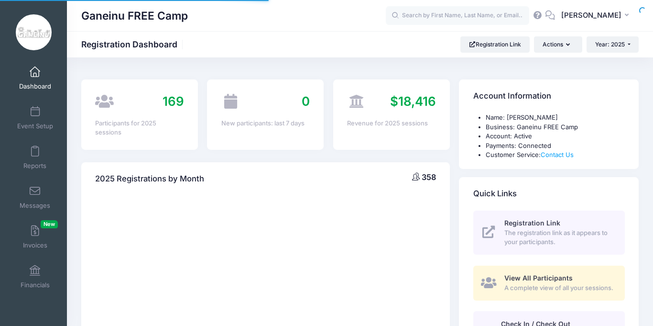
select select
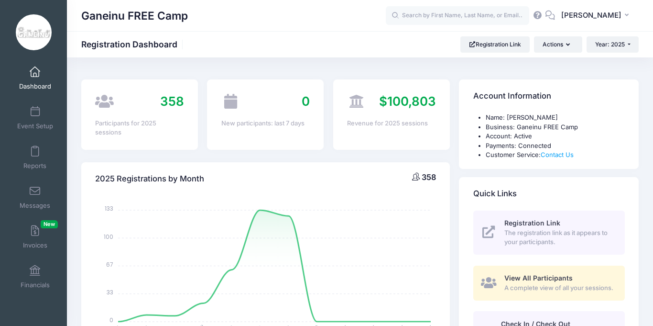
click at [290, 254] on icon "January January February February March March April April May May June June Jul…" at bounding box center [265, 279] width 341 height 167
click at [35, 77] on link "Dashboard" at bounding box center [34, 77] width 45 height 33
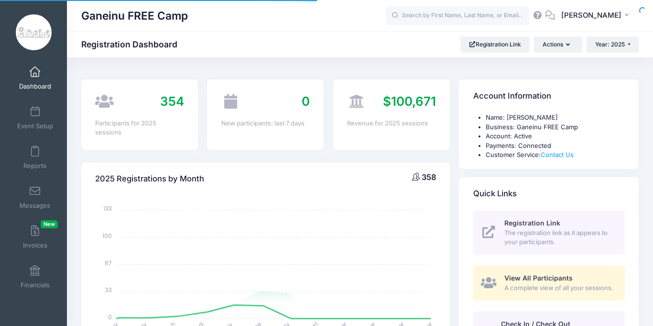
select select
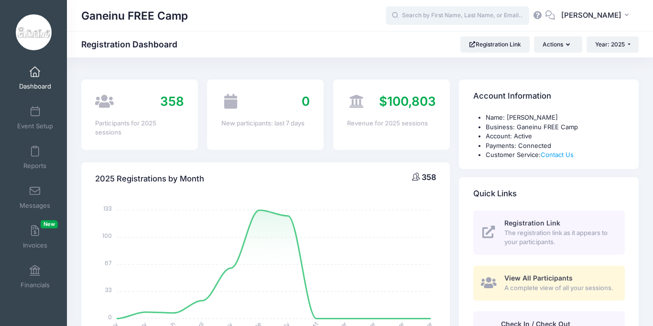
click at [432, 22] on input "text" at bounding box center [458, 15] width 144 height 19
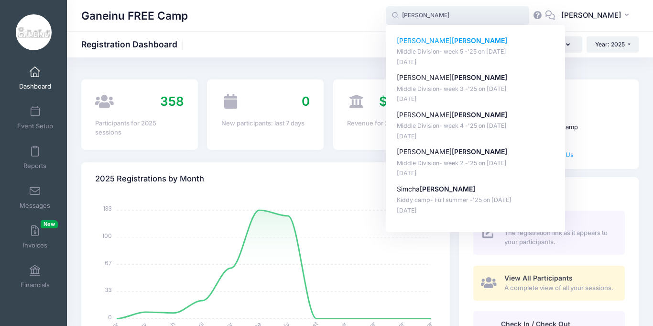
click at [457, 51] on p "Middle Division- week 5 -'25 on [DATE]" at bounding box center [476, 51] width 158 height 9
type input "Rafael Kleinman (Middle Division- week 5 -'25, Jul-21, 2025)"
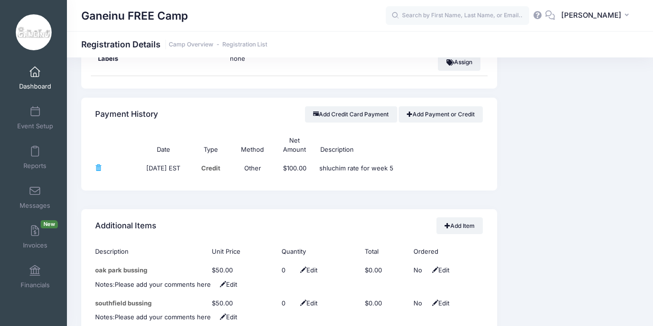
scroll to position [957, 0]
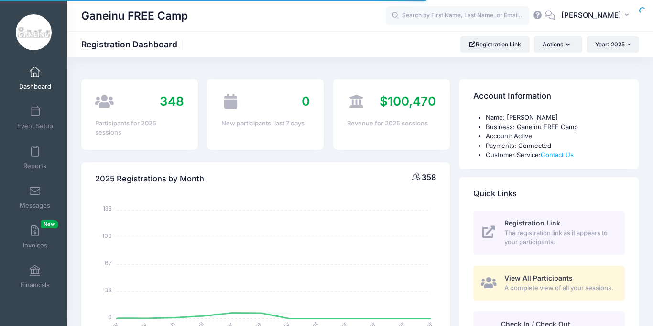
select select
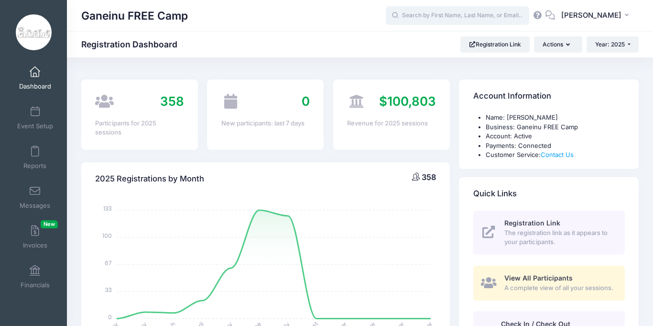
click at [414, 18] on input "text" at bounding box center [458, 15] width 144 height 19
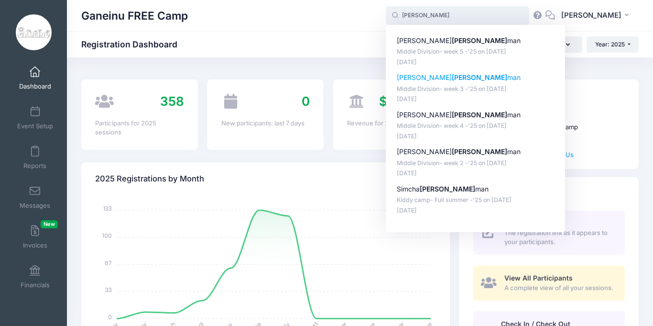
click at [442, 96] on p "[DATE]" at bounding box center [476, 99] width 158 height 9
type input "[PERSON_NAME] (Middle Division- week 3 -'25, [DATE])"
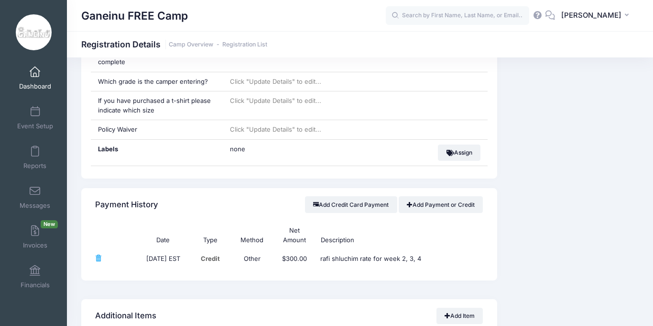
scroll to position [842, 0]
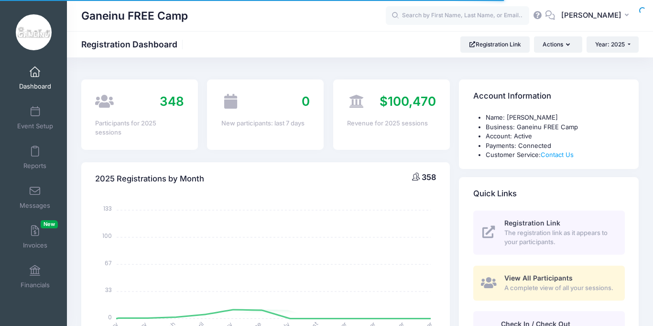
select select
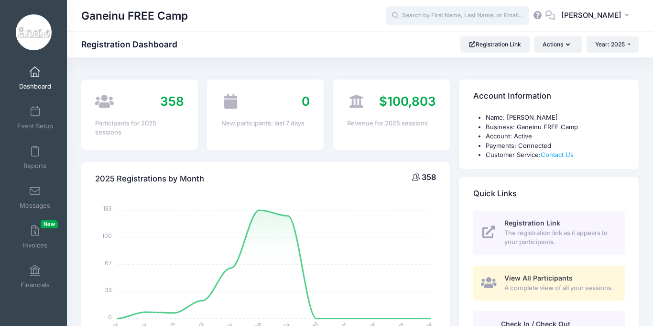
click at [452, 20] on input "text" at bounding box center [458, 15] width 144 height 19
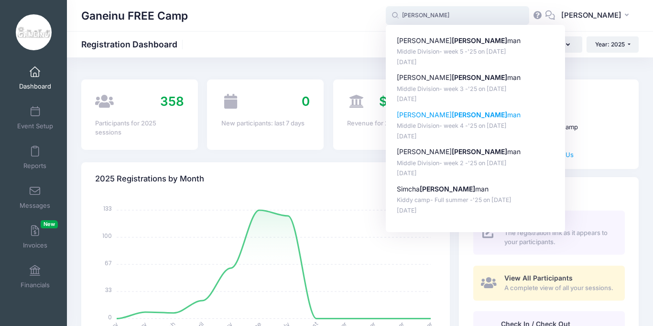
click at [467, 131] on div "Rafael Klein man Middle Division- week 4 -'25 on Jul-14, 2025 Jul-06, 2025" at bounding box center [476, 125] width 158 height 31
type input "Rafael Kleinman (Middle Division- week 4 -'25, Jul-14, 2025)"
click at [467, 131] on div "Name: Esther Bronstein Business: Ganeinu FREE Camp Account: Active Payments: Co…" at bounding box center [549, 141] width 180 height 56
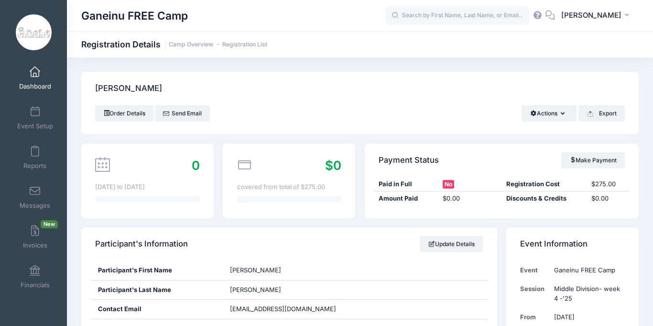
click at [35, 153] on span at bounding box center [35, 151] width 0 height 11
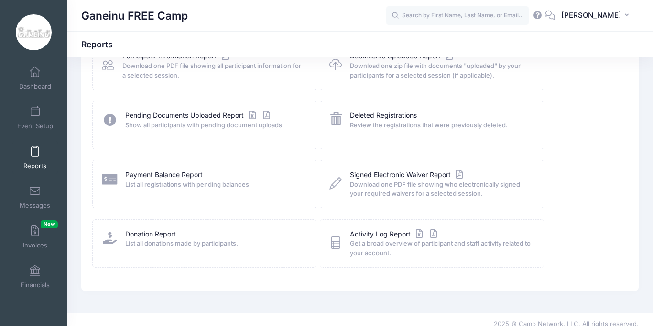
scroll to position [144, 0]
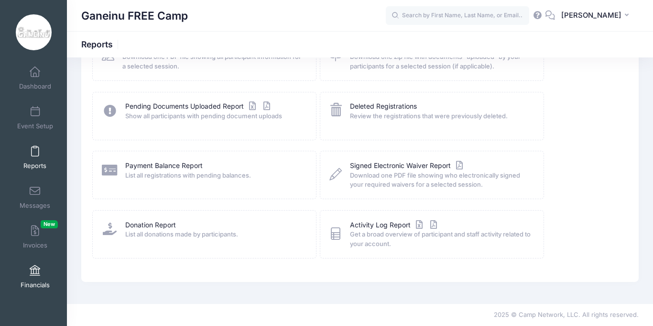
click at [34, 276] on link "Financials" at bounding box center [34, 276] width 45 height 33
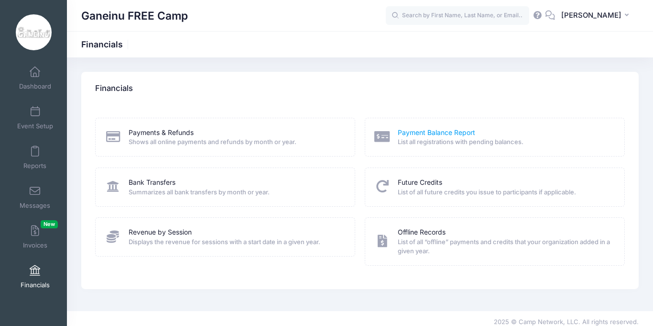
click at [431, 133] on link "Payment Balance Report" at bounding box center [436, 133] width 77 height 10
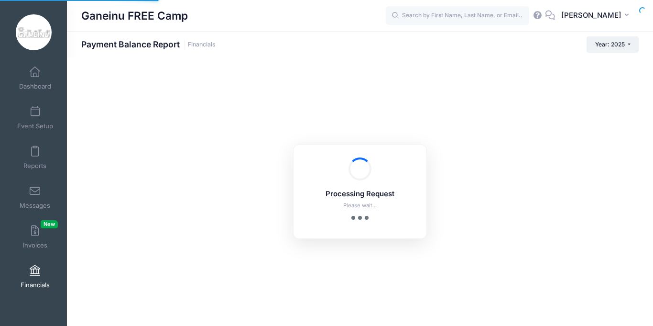
select select "10"
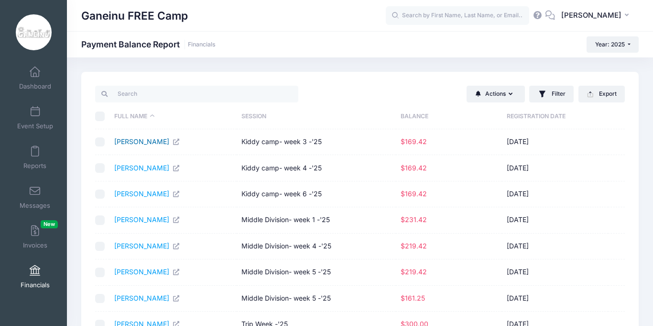
click at [144, 140] on link "Ackler, David" at bounding box center [147, 141] width 66 height 8
click at [144, 221] on link "Barenholtz, Serena" at bounding box center [147, 219] width 66 height 8
click at [625, 221] on td at bounding box center [616, 220] width 17 height 26
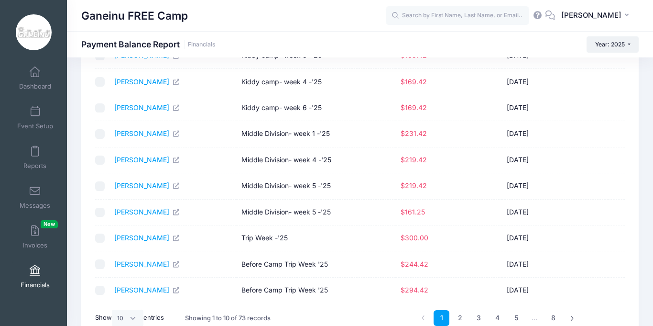
scroll to position [96, 0]
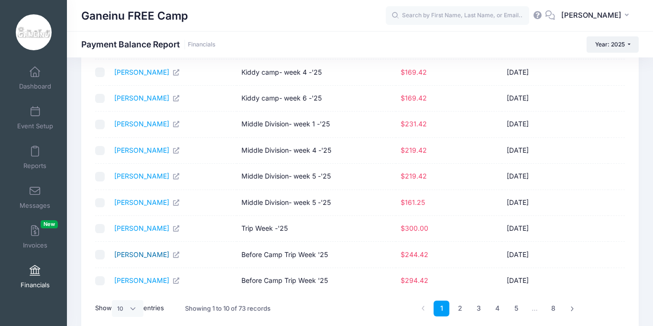
click at [136, 256] on link "Fain, Natan" at bounding box center [147, 254] width 66 height 8
click at [463, 308] on link "2" at bounding box center [461, 308] width 16 height 16
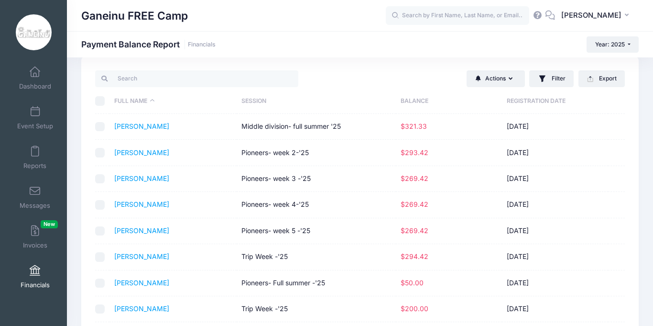
scroll to position [0, 0]
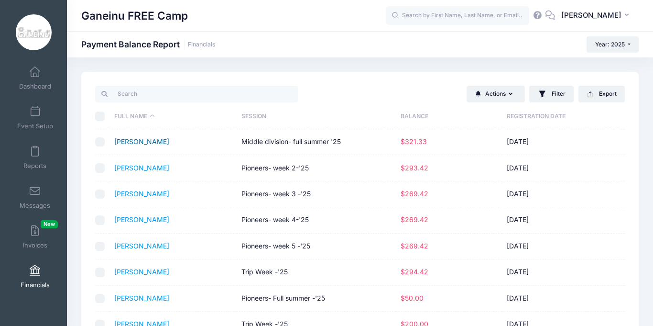
click at [123, 143] on link "Gardin, Alexander" at bounding box center [141, 141] width 55 height 8
click at [134, 168] on link "Gardin, Nava" at bounding box center [141, 168] width 55 height 8
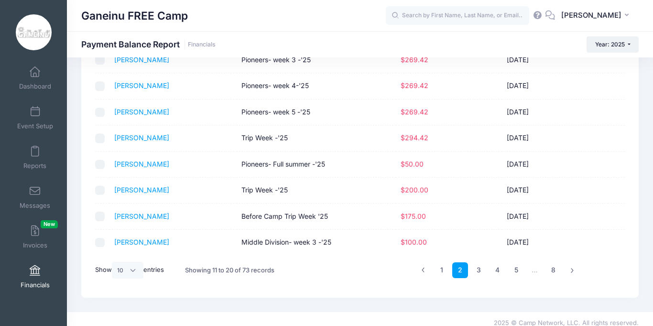
scroll to position [142, 0]
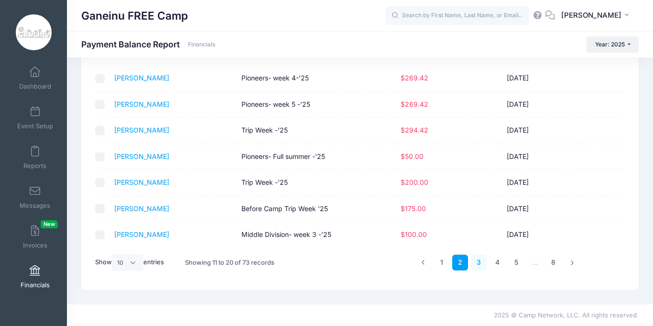
click at [477, 262] on link "3" at bounding box center [479, 262] width 16 height 16
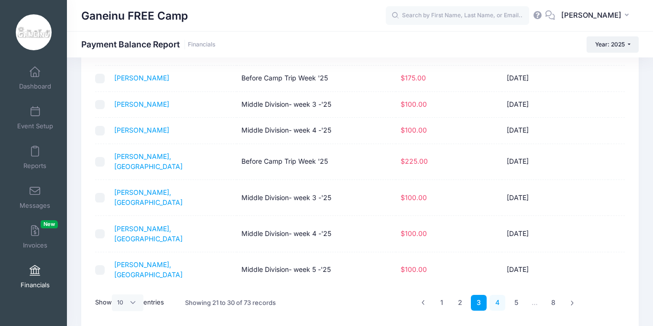
click at [498, 295] on link "4" at bounding box center [498, 303] width 16 height 16
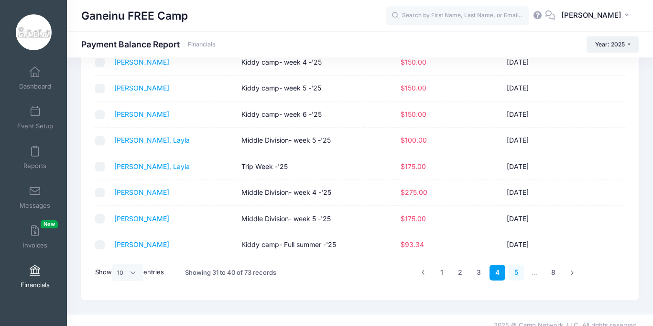
click at [515, 265] on link "5" at bounding box center [517, 273] width 16 height 16
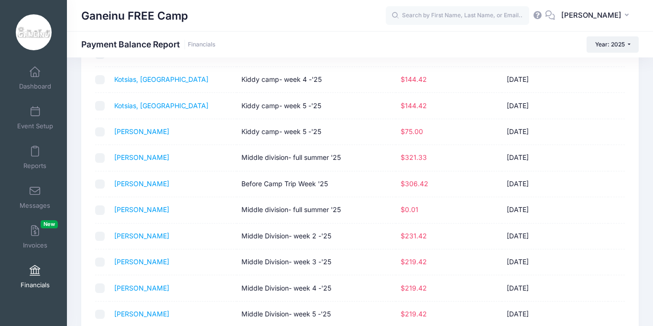
scroll to position [46, 0]
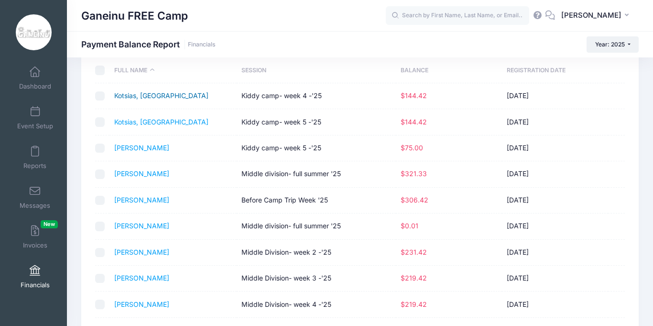
click at [144, 99] on link "Kotsias, Judah" at bounding box center [161, 95] width 94 height 8
click at [129, 123] on link "Kotsias, Judah" at bounding box center [161, 122] width 94 height 8
click at [140, 175] on link "Mendelson, Rafi" at bounding box center [141, 173] width 55 height 8
click at [134, 202] on link "Modell, Eva" at bounding box center [141, 200] width 55 height 8
click at [144, 249] on link "Modell, Levi" at bounding box center [141, 252] width 55 height 8
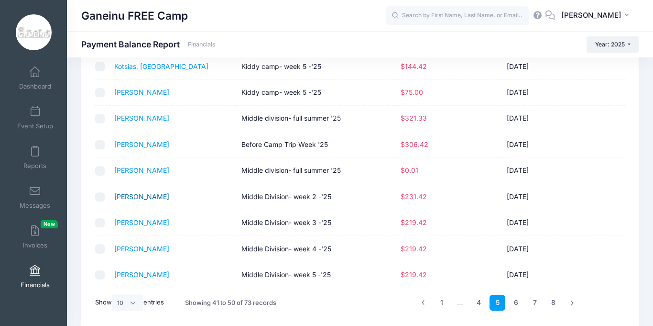
scroll to position [103, 0]
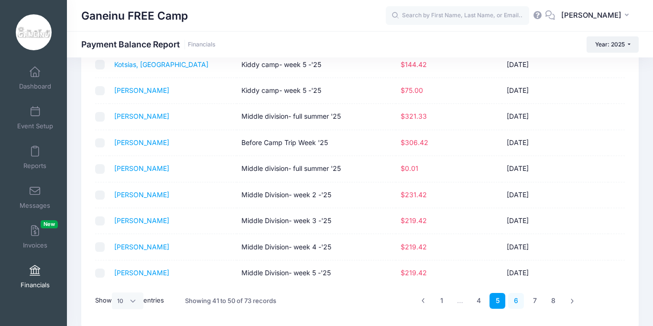
click at [515, 302] on link "6" at bounding box center [517, 301] width 16 height 16
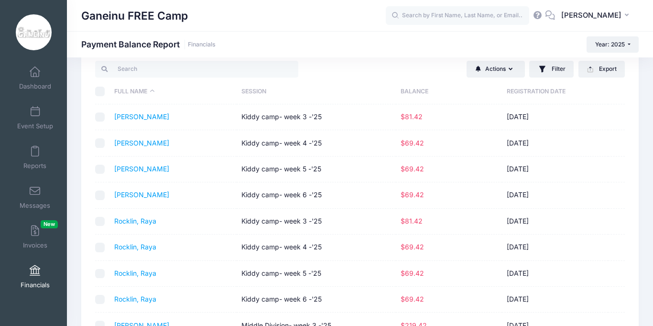
scroll to position [27, 0]
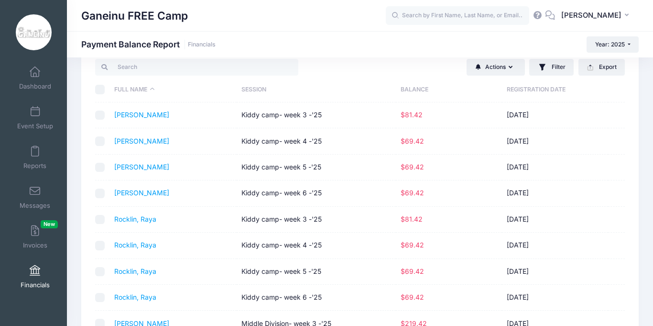
click at [608, 235] on td at bounding box center [616, 245] width 17 height 26
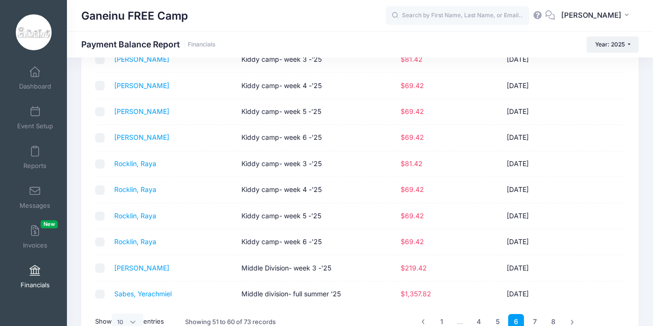
scroll to position [84, 0]
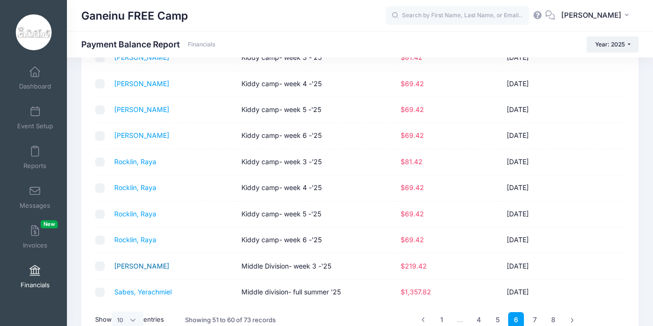
click at [122, 267] on link "Rosen, Yael" at bounding box center [141, 266] width 55 height 8
click at [536, 320] on link "7" at bounding box center [535, 320] width 16 height 16
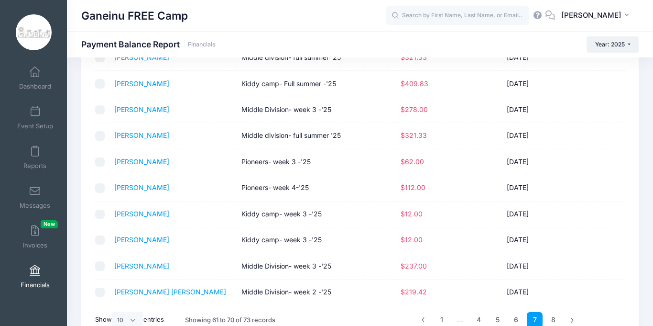
scroll to position [86, 0]
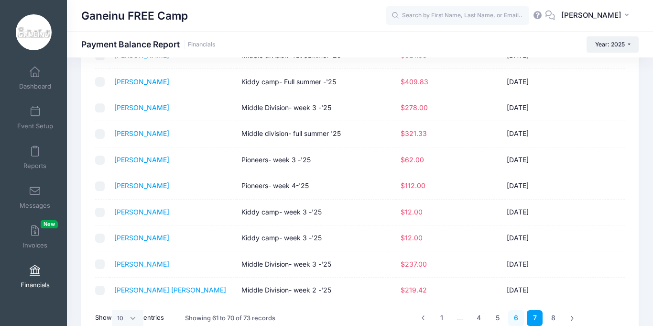
click at [516, 317] on link "6" at bounding box center [517, 318] width 16 height 16
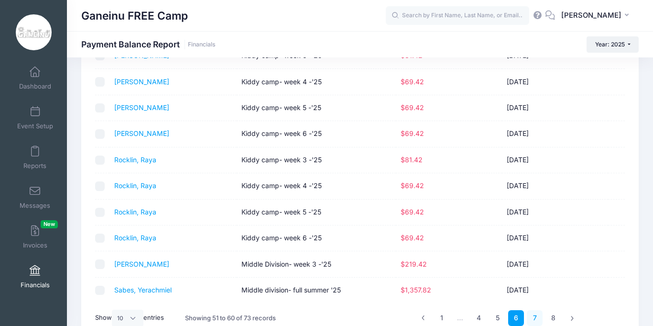
click at [535, 320] on link "7" at bounding box center [535, 318] width 16 height 16
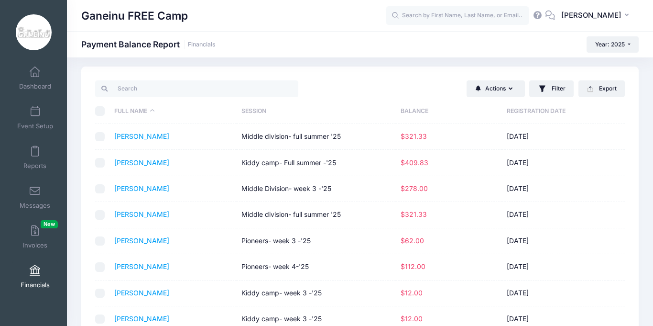
scroll to position [0, 0]
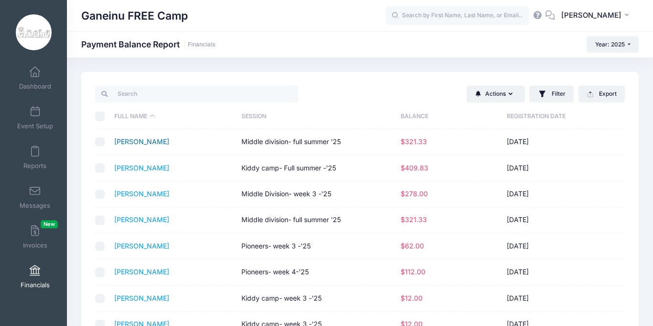
click at [125, 144] on link "Selik, Ella" at bounding box center [141, 141] width 55 height 8
click at [133, 170] on link "Selik, Joel" at bounding box center [141, 168] width 55 height 8
click at [146, 221] on link "Shmueli, Uriel" at bounding box center [141, 219] width 55 height 8
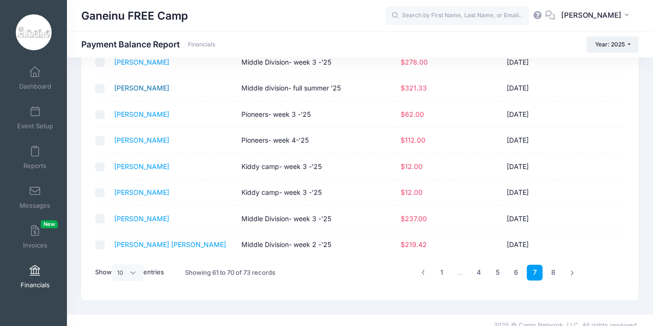
scroll to position [134, 0]
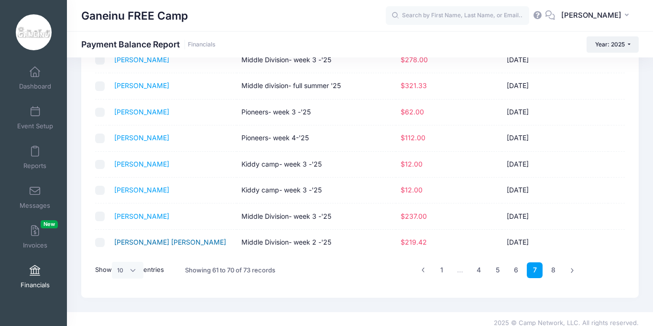
click at [145, 240] on link "Strosberg, Chana Tehila" at bounding box center [170, 242] width 112 height 8
click at [555, 268] on link "8" at bounding box center [554, 270] width 16 height 16
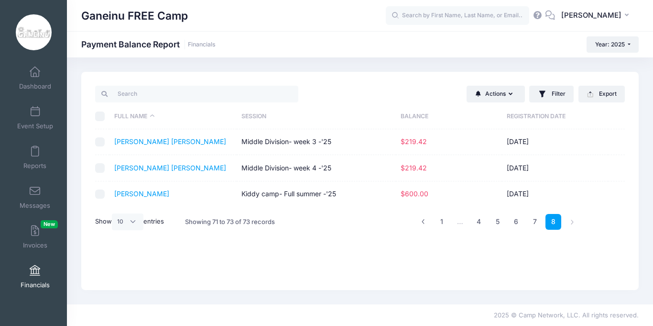
scroll to position [0, 0]
click at [535, 224] on link "7" at bounding box center [535, 222] width 16 height 16
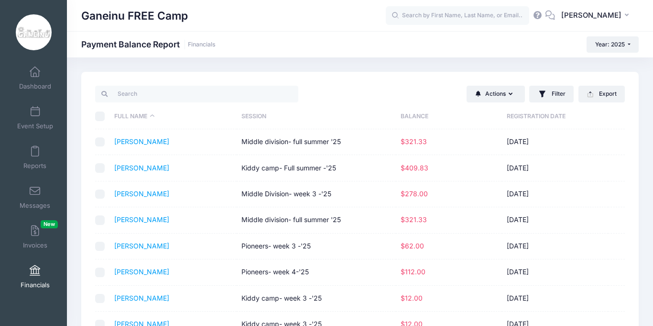
scroll to position [142, 0]
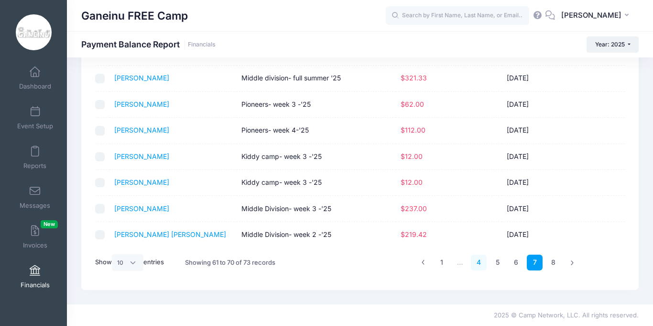
click at [482, 264] on link "4" at bounding box center [479, 262] width 16 height 16
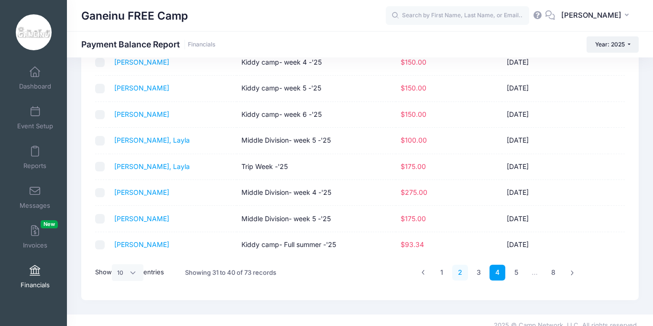
click at [462, 265] on link "2" at bounding box center [461, 273] width 16 height 16
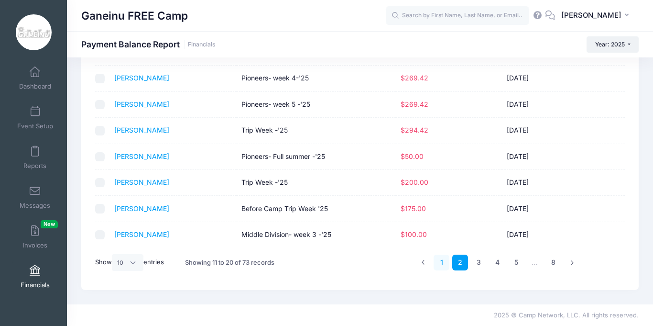
click at [443, 265] on link "1" at bounding box center [442, 262] width 16 height 16
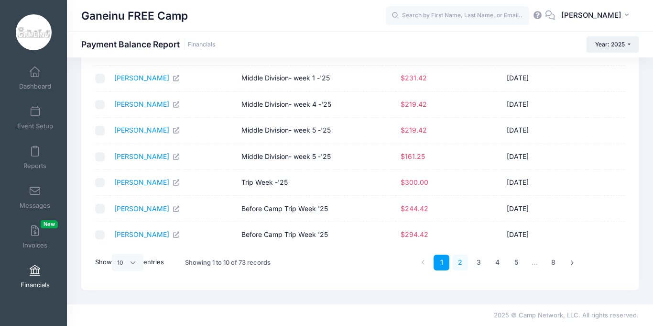
click at [462, 263] on link "2" at bounding box center [461, 262] width 16 height 16
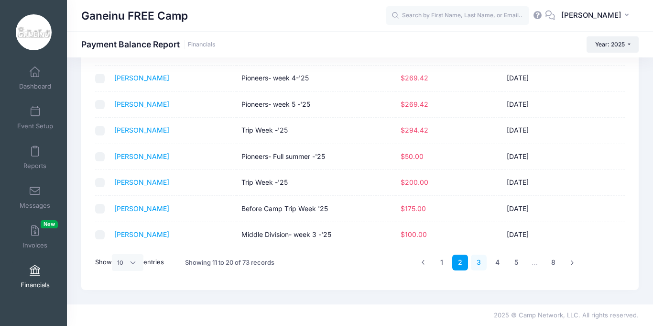
click at [477, 263] on link "3" at bounding box center [479, 262] width 16 height 16
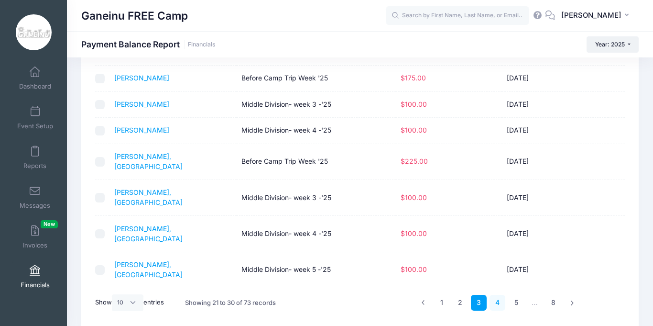
click at [498, 295] on link "4" at bounding box center [498, 303] width 16 height 16
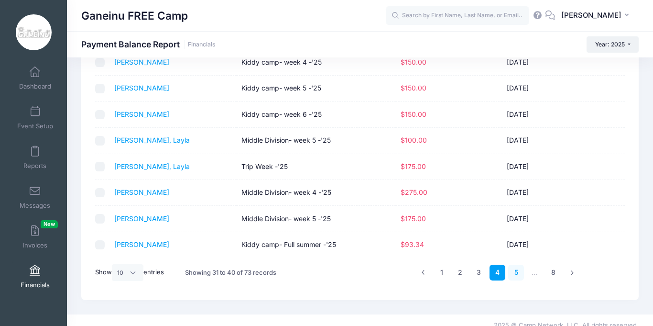
click at [513, 265] on link "5" at bounding box center [517, 273] width 16 height 16
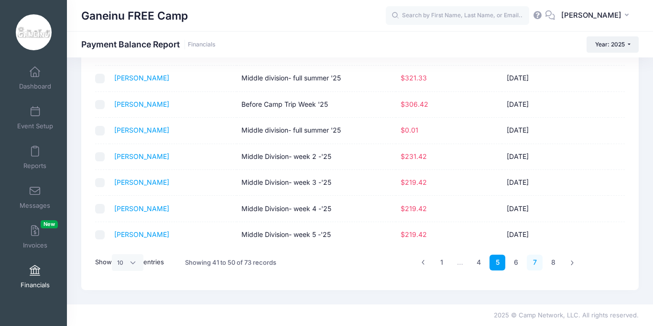
click at [535, 264] on link "7" at bounding box center [535, 262] width 16 height 16
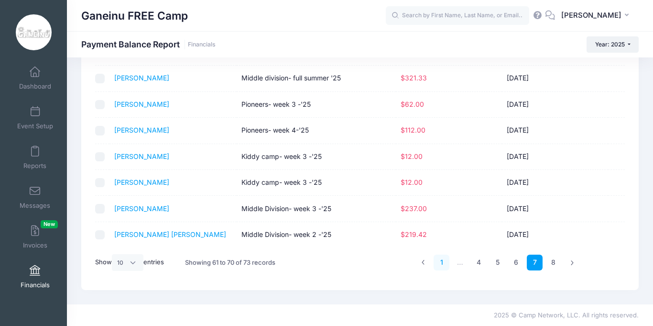
click at [442, 264] on link "1" at bounding box center [442, 262] width 16 height 16
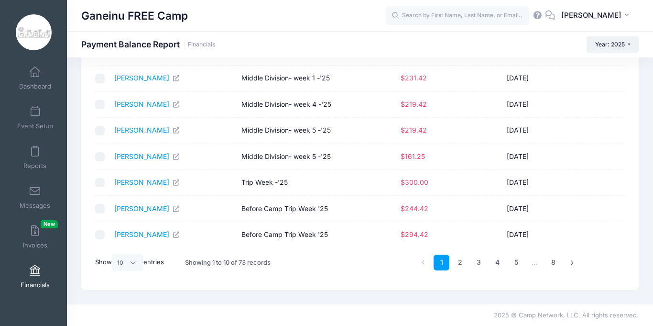
click at [619, 123] on td at bounding box center [616, 131] width 17 height 26
click at [460, 265] on link "2" at bounding box center [461, 262] width 16 height 16
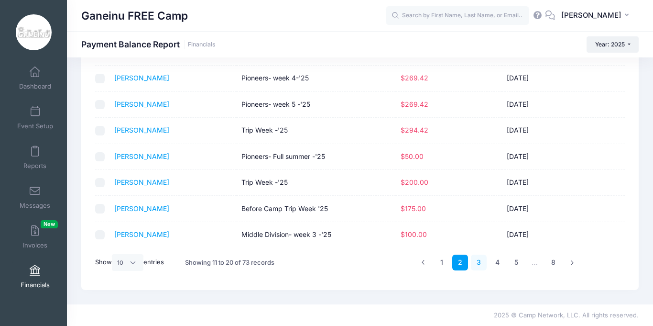
click at [480, 265] on link "3" at bounding box center [479, 262] width 16 height 16
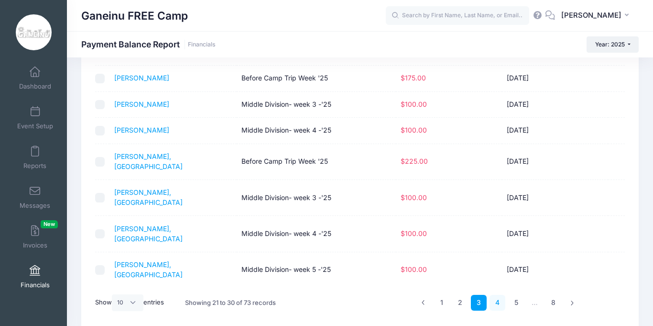
click at [497, 295] on link "4" at bounding box center [498, 303] width 16 height 16
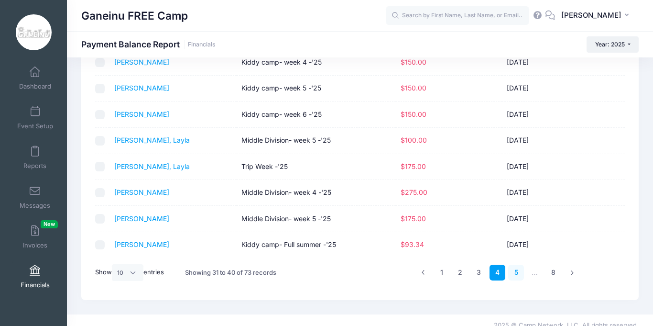
click at [515, 265] on link "5" at bounding box center [517, 273] width 16 height 16
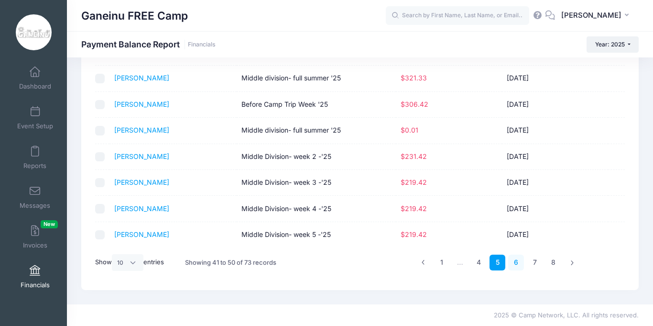
click at [516, 263] on link "6" at bounding box center [517, 262] width 16 height 16
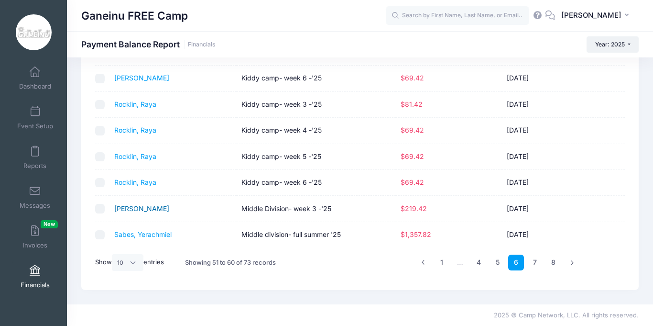
click at [147, 208] on link "[PERSON_NAME]" at bounding box center [141, 208] width 55 height 8
click at [497, 263] on link "5" at bounding box center [498, 262] width 16 height 16
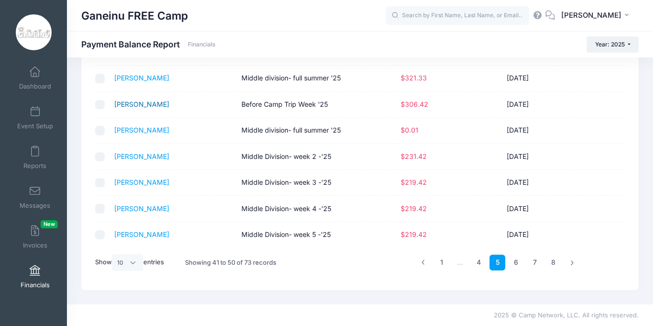
click at [145, 106] on link "Modell, Eva" at bounding box center [141, 104] width 55 height 8
click at [142, 82] on td "Mendelson, Rafi" at bounding box center [173, 79] width 127 height 26
click at [145, 79] on link "Mendelson, Rafi" at bounding box center [141, 78] width 55 height 8
click at [481, 263] on link "4" at bounding box center [479, 262] width 16 height 16
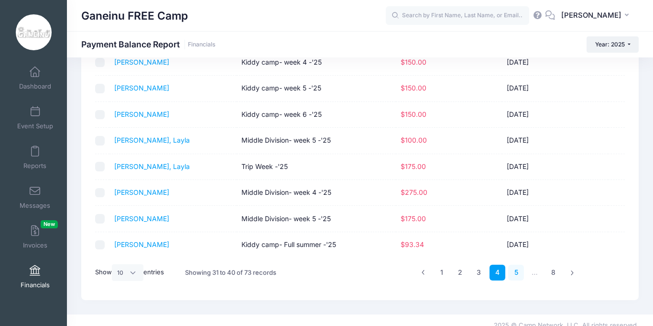
click at [518, 265] on link "5" at bounding box center [517, 273] width 16 height 16
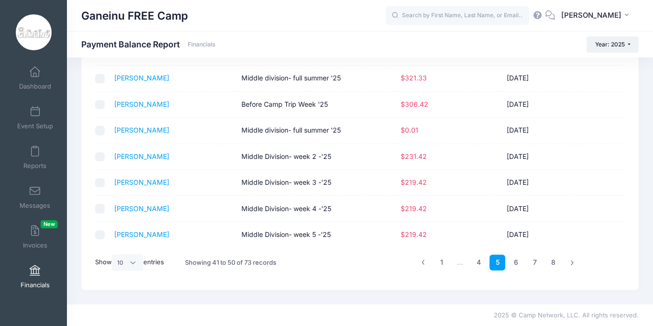
click at [578, 178] on td "05/11/2025" at bounding box center [555, 183] width 106 height 26
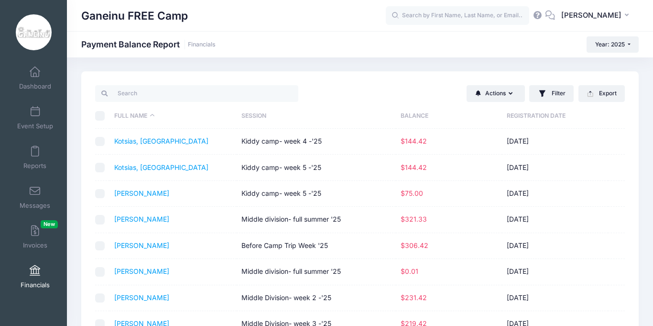
scroll to position [0, 0]
click at [118, 139] on link "Kotsias, Judah" at bounding box center [161, 141] width 94 height 8
click at [141, 167] on link "Kotsias, Judah" at bounding box center [161, 168] width 94 height 8
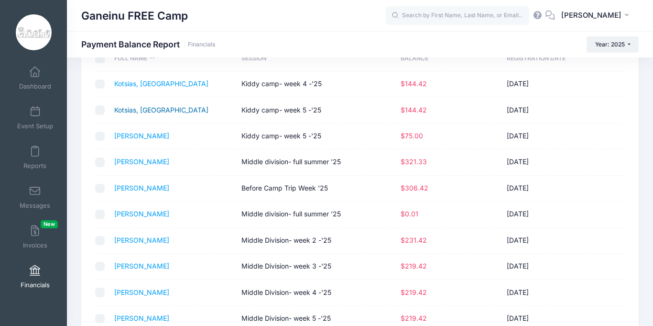
scroll to position [57, 0]
click at [146, 142] on td "Mann, Esther" at bounding box center [173, 137] width 127 height 26
click at [145, 136] on link "Mann, Esther" at bounding box center [141, 136] width 55 height 8
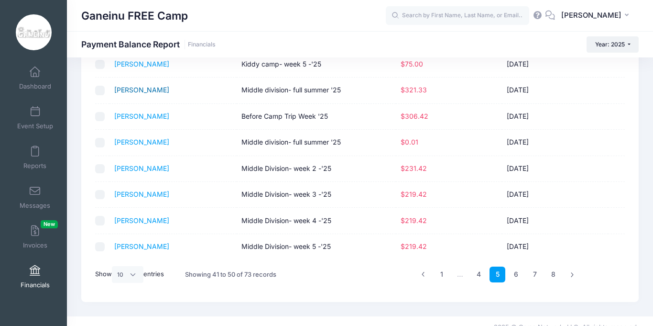
scroll to position [142, 0]
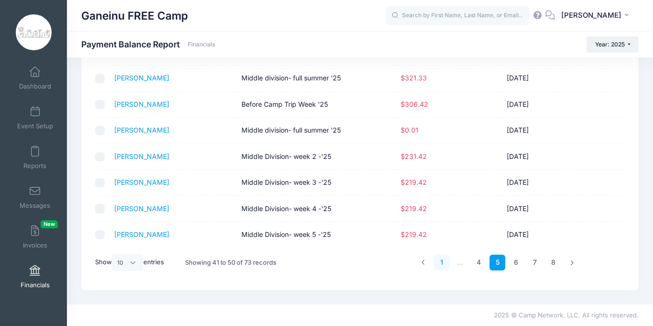
click at [441, 264] on link "1" at bounding box center [442, 262] width 16 height 16
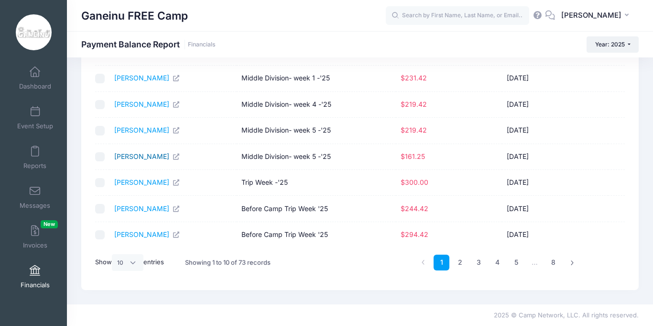
click at [143, 156] on link "Bennett, Liam" at bounding box center [147, 156] width 66 height 8
click at [650, 223] on div "Actions Send Payment Reminder Send Email Filter Filter Options Session: All Ses…" at bounding box center [360, 110] width 586 height 360
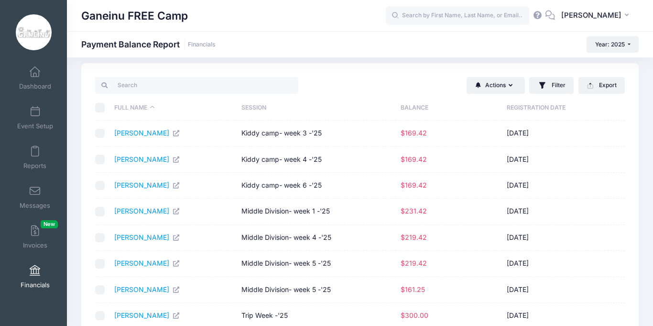
scroll to position [8, 0]
click at [119, 136] on link "Ackler, David" at bounding box center [147, 134] width 66 height 8
click at [124, 163] on link "Ackler, David" at bounding box center [147, 160] width 66 height 8
click at [140, 185] on link "Ackler, David" at bounding box center [147, 186] width 66 height 8
click at [150, 211] on link "Barenholtz, Serena" at bounding box center [147, 212] width 66 height 8
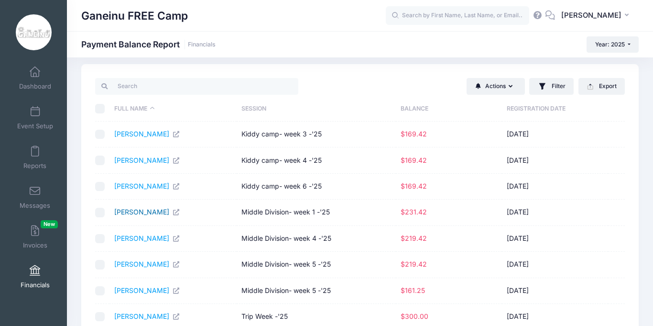
click at [143, 212] on link "Barenholtz, Serena" at bounding box center [147, 212] width 66 height 8
click at [138, 239] on link "Barenholtz, Serena" at bounding box center [147, 238] width 66 height 8
click at [132, 265] on link "Barenholtz, Serena" at bounding box center [147, 264] width 66 height 8
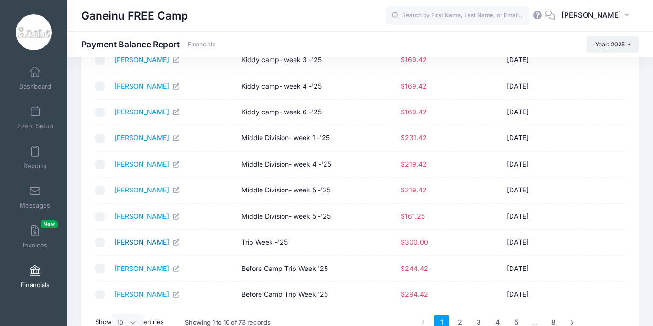
scroll to position [103, 0]
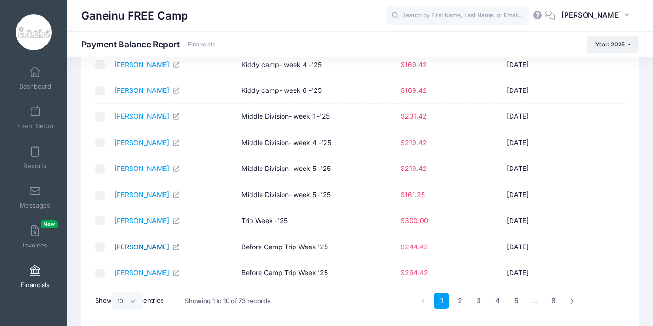
click at [140, 247] on link "Fain, Natan" at bounding box center [147, 247] width 66 height 8
click at [128, 275] on link "Fain, Yair" at bounding box center [147, 272] width 66 height 8
click at [462, 304] on link "2" at bounding box center [461, 301] width 16 height 16
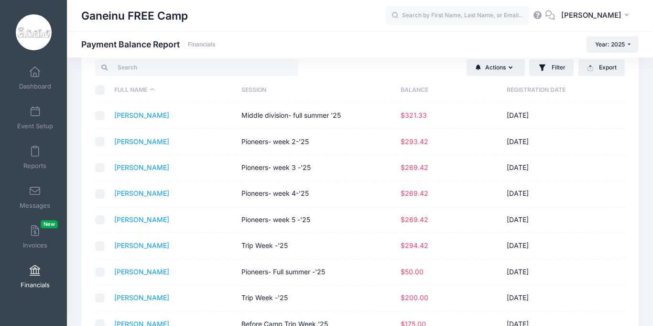
scroll to position [8, 0]
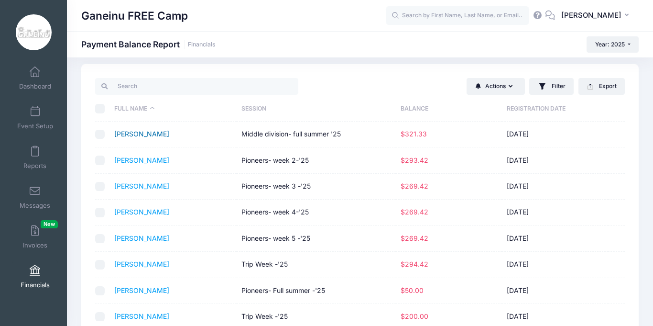
click at [146, 136] on link "Gardin, Alexander" at bounding box center [141, 134] width 55 height 8
click at [145, 162] on link "Gardin, Nava" at bounding box center [141, 160] width 55 height 8
click at [136, 188] on link "Gardin, Nava" at bounding box center [141, 186] width 55 height 8
click at [142, 212] on link "Gardin, Nava" at bounding box center [141, 212] width 55 height 8
click at [142, 214] on link "Gardin, Nava" at bounding box center [141, 212] width 55 height 8
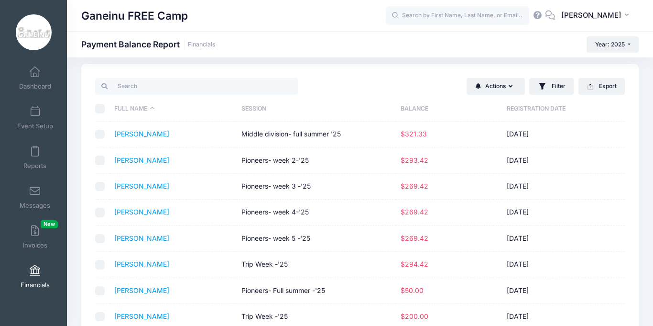
click at [137, 244] on td "Gardin, Nava" at bounding box center [173, 239] width 127 height 26
click at [142, 238] on link "Gardin, Nava" at bounding box center [141, 238] width 55 height 8
click at [133, 262] on link "Gardin, Nava" at bounding box center [141, 264] width 55 height 8
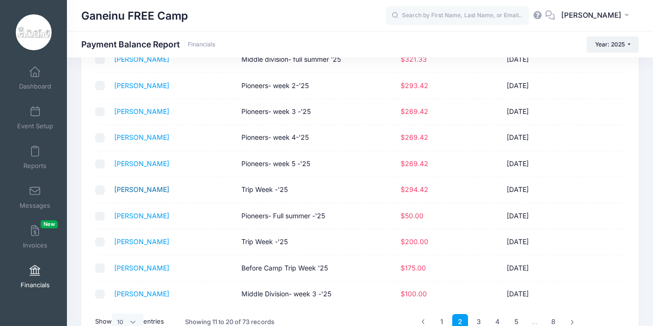
scroll to position [84, 0]
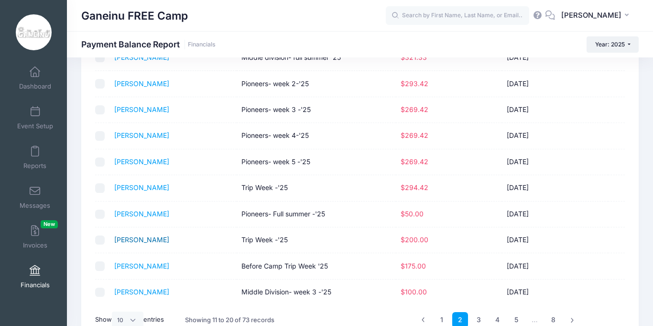
click at [149, 236] on link "Ifraimov, Avraham" at bounding box center [141, 239] width 55 height 8
click at [516, 319] on link "5" at bounding box center [517, 320] width 16 height 16
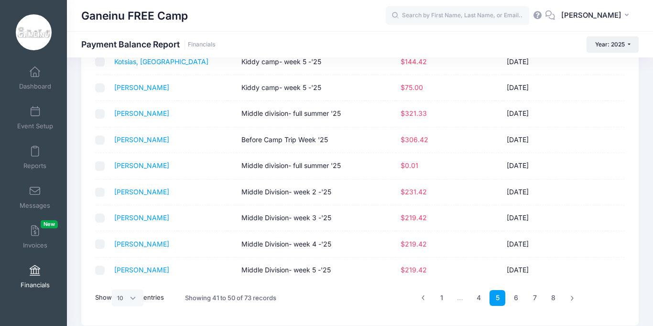
scroll to position [124, 0]
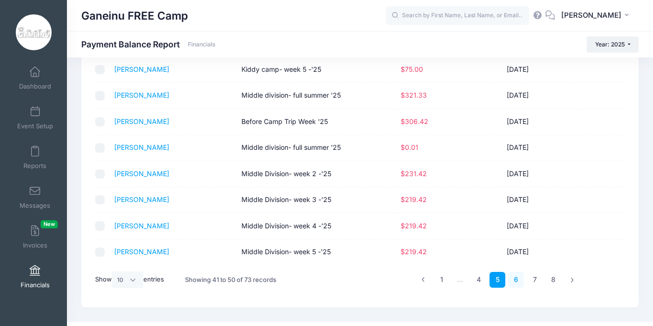
click at [516, 279] on link "6" at bounding box center [517, 280] width 16 height 16
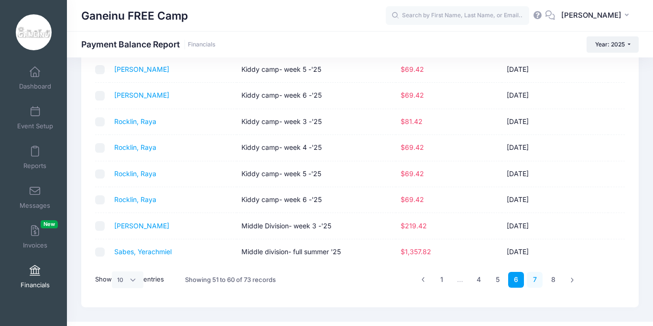
click at [535, 278] on link "7" at bounding box center [535, 280] width 16 height 16
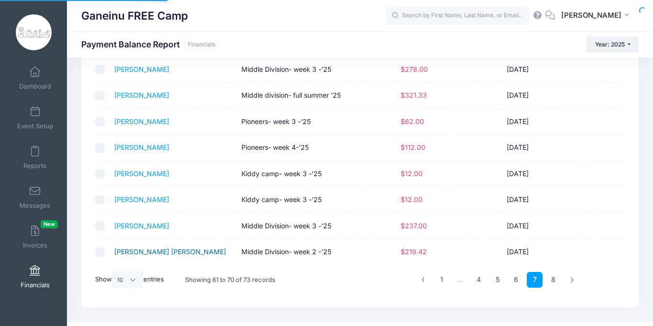
click at [143, 251] on link "Strosberg, Chana Tehila" at bounding box center [170, 251] width 112 height 8
click at [567, 241] on td "05/26/2025" at bounding box center [555, 251] width 106 height 25
click at [653, 211] on div "Actions Send Payment Reminder Send Email Filter Filter Options Session: All Ses…" at bounding box center [360, 127] width 586 height 360
click at [553, 279] on link "8" at bounding box center [554, 280] width 16 height 16
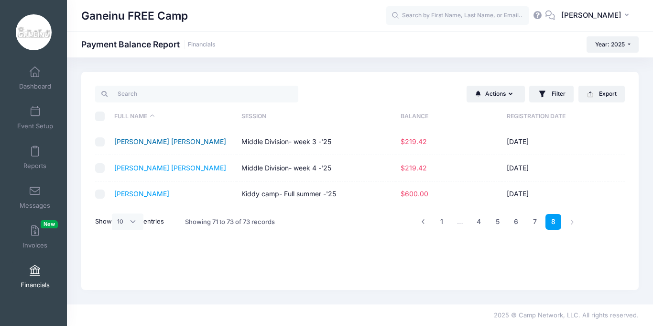
click at [152, 141] on link "Strosberg, Chana Tehila" at bounding box center [170, 141] width 112 height 8
click at [165, 167] on link "Strosberg, Chana Tehila" at bounding box center [170, 168] width 112 height 8
click at [528, 221] on link "7" at bounding box center [535, 222] width 16 height 16
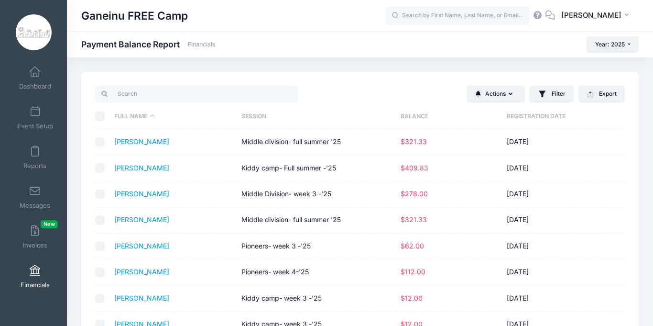
scroll to position [142, 0]
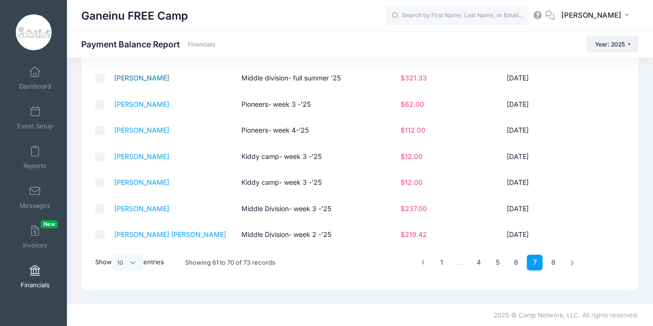
click at [132, 79] on link "Shmueli, Uriel" at bounding box center [141, 78] width 55 height 8
click at [440, 261] on link "1" at bounding box center [442, 262] width 16 height 16
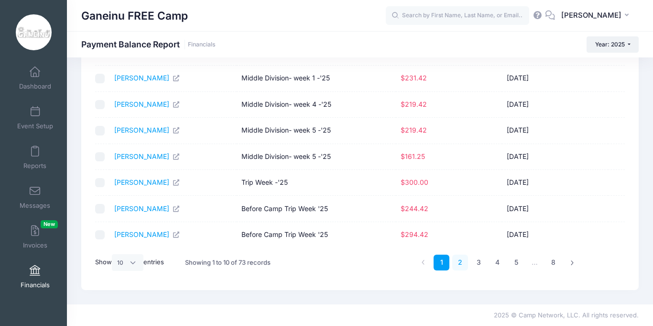
click at [458, 263] on link "2" at bounding box center [461, 262] width 16 height 16
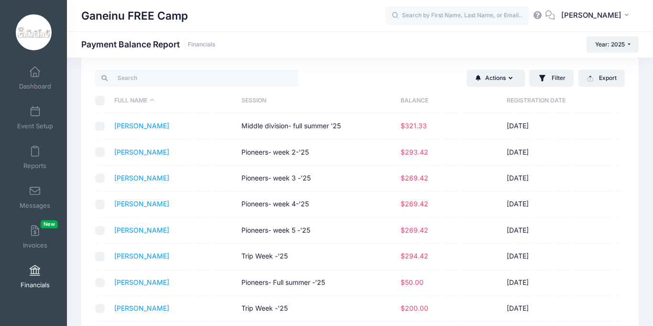
scroll to position [0, 0]
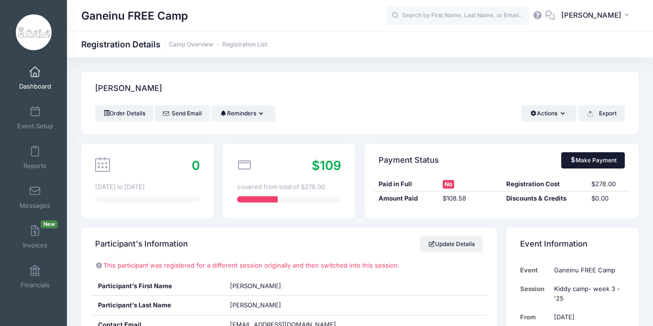
click at [604, 157] on link "Make Payment" at bounding box center [594, 160] width 64 height 16
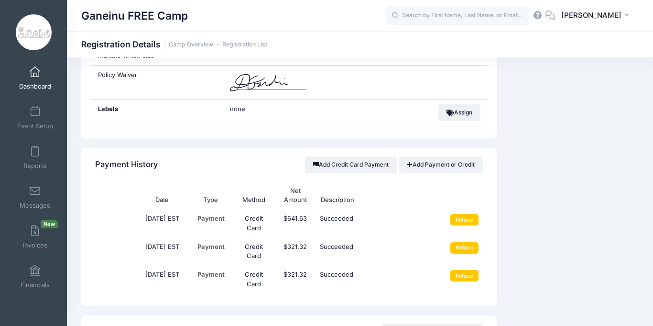
scroll to position [861, 0]
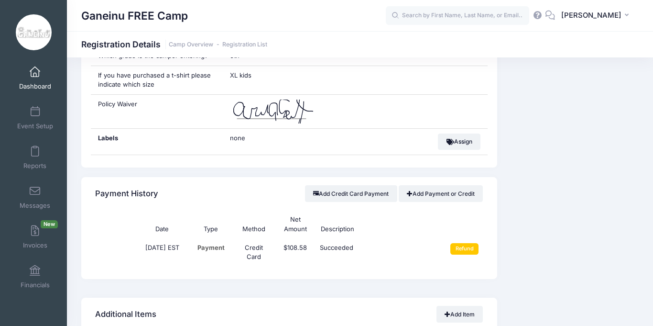
scroll to position [842, 0]
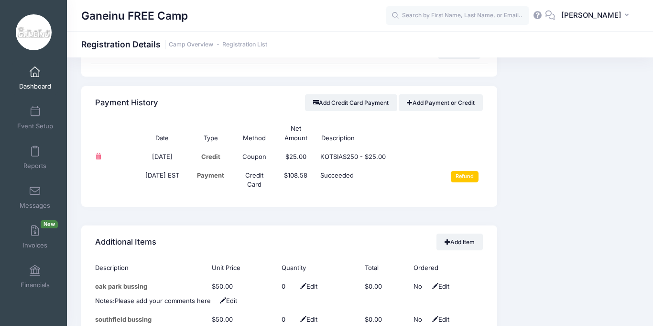
scroll to position [938, 0]
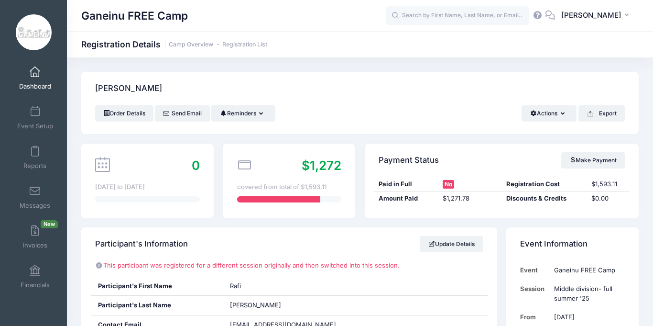
click at [361, 147] on div "Payment Status Make Payment Paid in Full No Registration Cost $1,593.11 Amount …" at bounding box center [502, 181] width 284 height 75
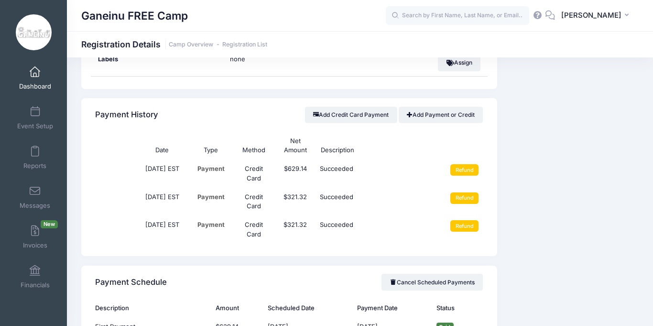
scroll to position [899, 0]
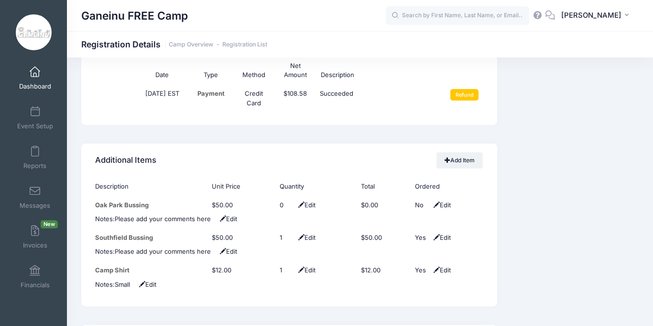
scroll to position [957, 0]
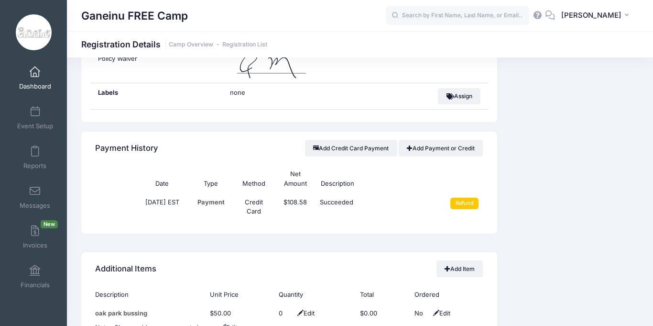
scroll to position [918, 0]
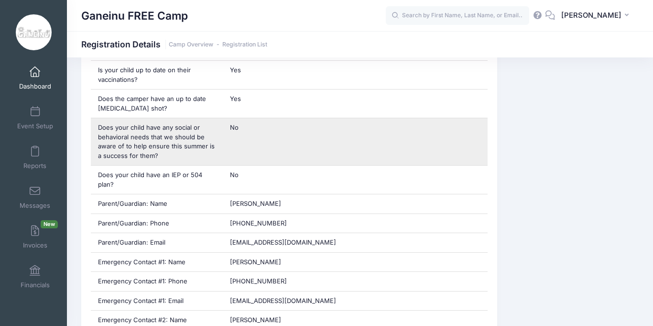
scroll to position [459, 0]
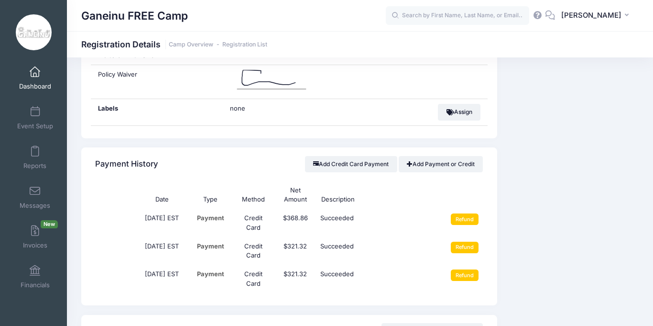
scroll to position [861, 0]
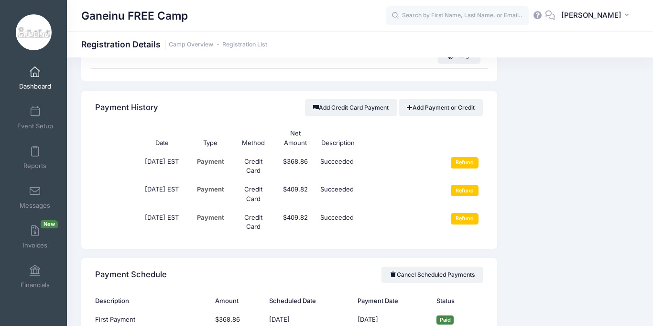
scroll to position [918, 0]
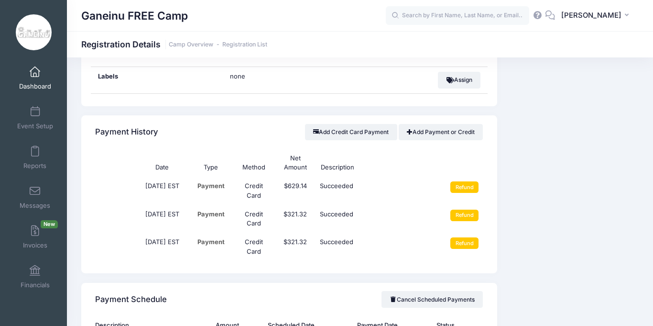
scroll to position [880, 0]
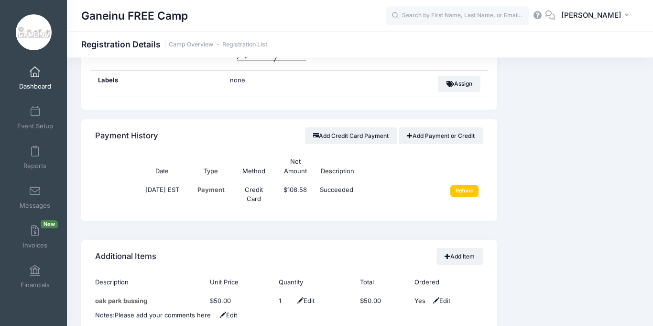
scroll to position [899, 0]
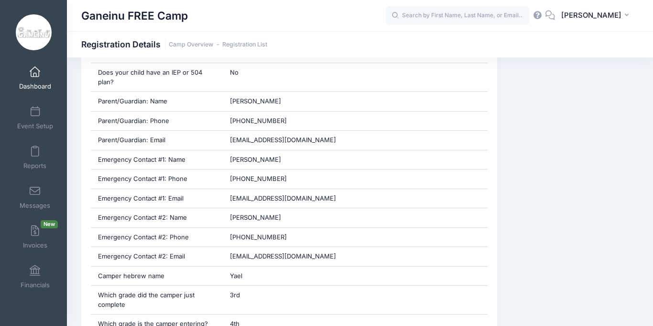
scroll to position [555, 0]
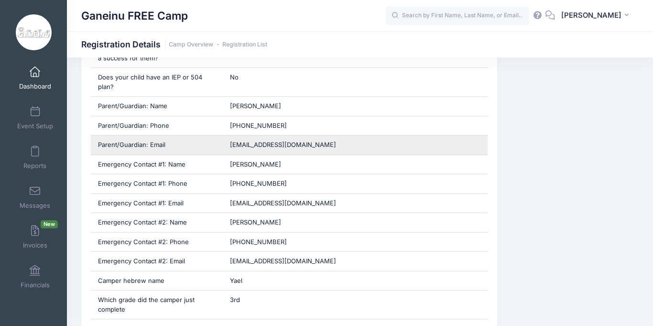
click at [243, 145] on span "[EMAIL_ADDRESS][DOMAIN_NAME]" at bounding box center [283, 145] width 106 height 8
click at [243, 145] on span "aaronrosen23@gmail.com" at bounding box center [283, 145] width 106 height 8
copy div "aaronrosen23@gmail.com"
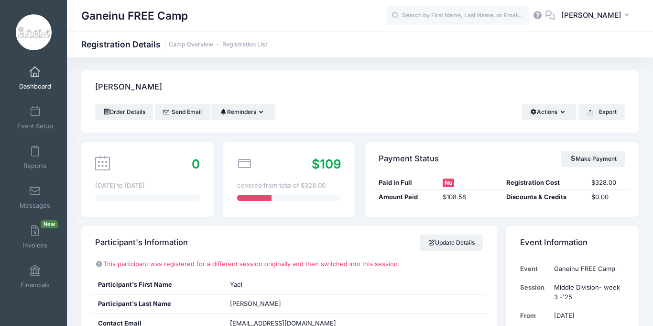
scroll to position [0, 0]
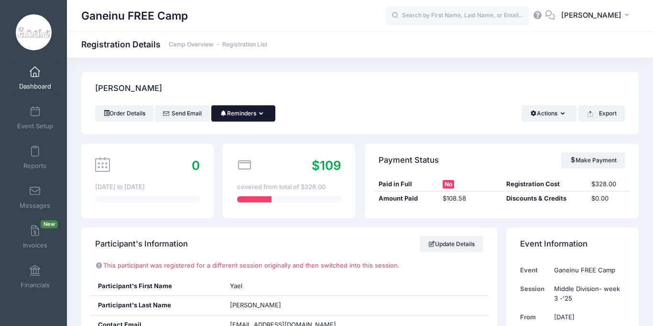
click at [260, 119] on button "Reminders" at bounding box center [243, 113] width 64 height 16
click at [248, 133] on link "Send Payment Reminder" at bounding box center [221, 137] width 107 height 18
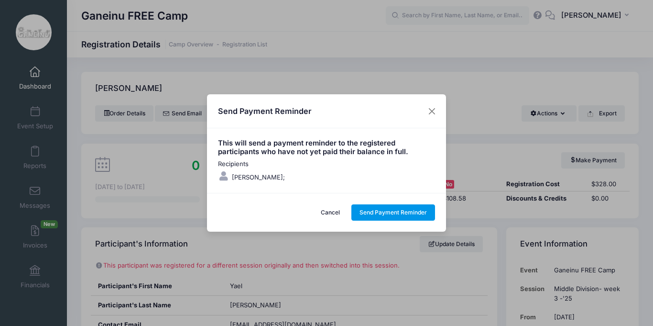
click at [410, 215] on button "Send Payment Reminder" at bounding box center [394, 212] width 84 height 16
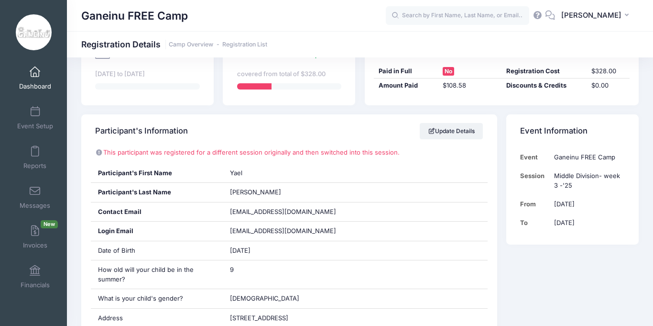
scroll to position [115, 0]
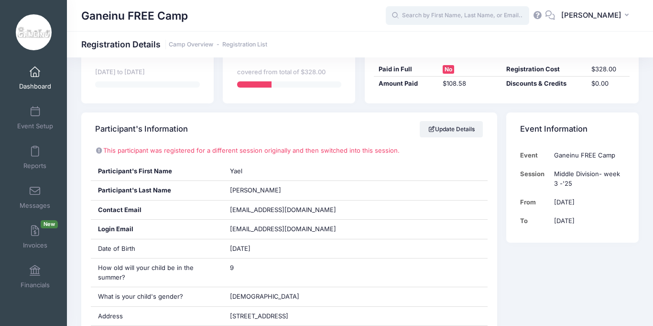
click at [433, 16] on input "text" at bounding box center [458, 15] width 144 height 19
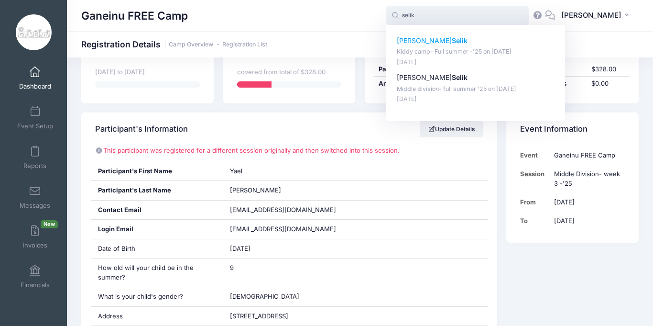
click at [465, 64] on p "May-19, 2025" at bounding box center [476, 62] width 158 height 9
type input "Joel Selik (Kiddy camp- Full summer -'25, Jun-23, 2025)"
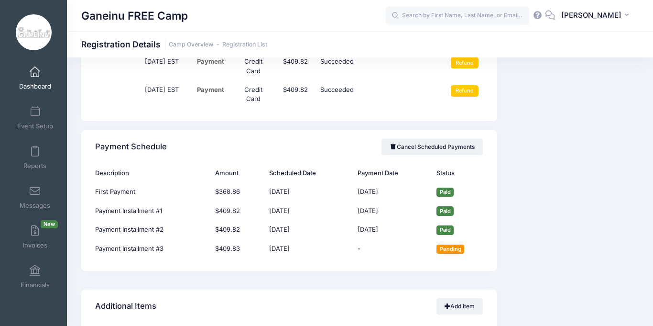
scroll to position [1052, 0]
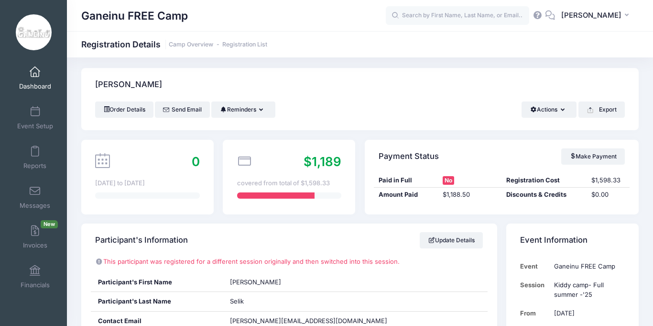
scroll to position [0, 0]
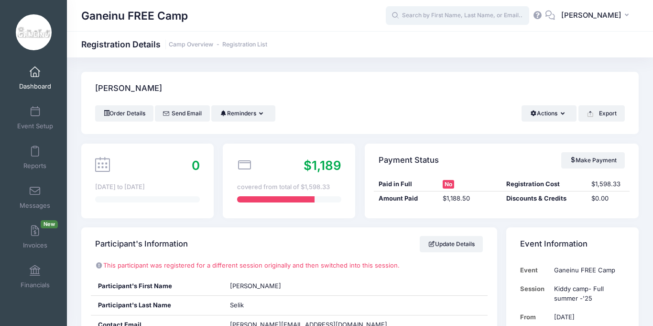
click at [460, 22] on input "text" at bounding box center [458, 15] width 144 height 19
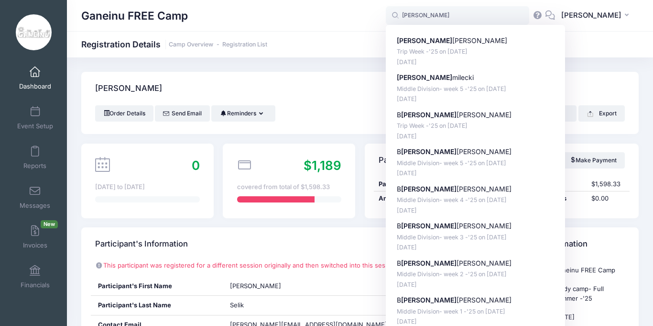
click at [365, 174] on div "Payment Status Make Payment" at bounding box center [502, 160] width 274 height 33
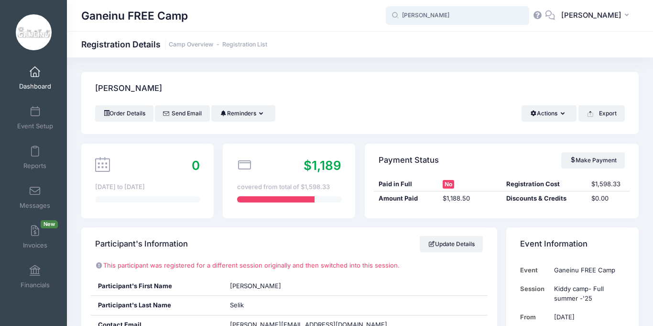
click at [443, 16] on input "ella" at bounding box center [458, 15] width 144 height 19
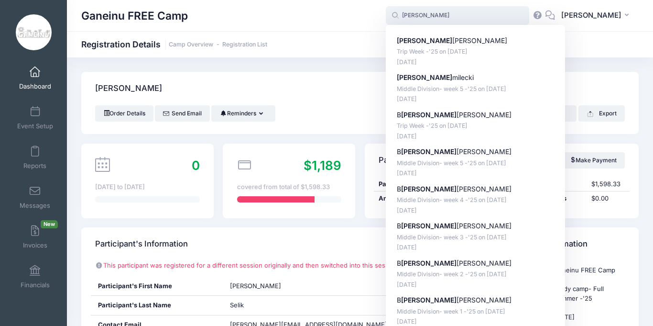
click at [443, 16] on input "ella" at bounding box center [458, 15] width 144 height 19
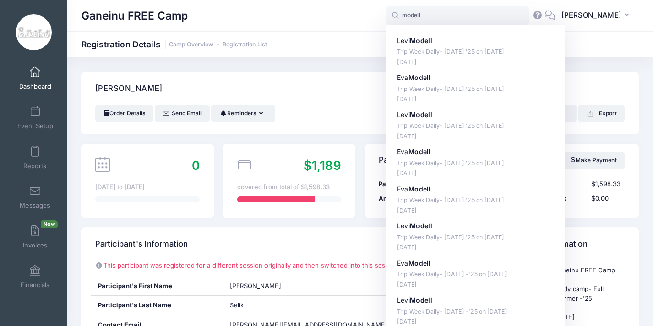
click at [296, 27] on div "Ganeinu FREE Camp modell modell Levi Modell Trip Week Daily- Friday '25 on Aug-…" at bounding box center [360, 15] width 586 height 31
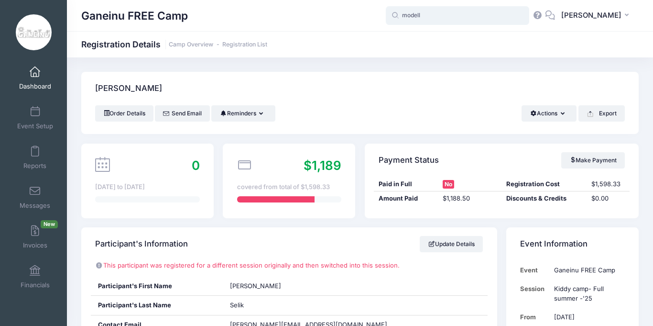
click at [445, 15] on input "modell" at bounding box center [458, 15] width 144 height 19
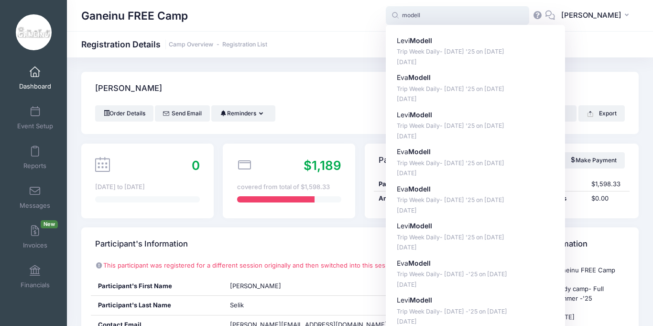
click at [445, 15] on input "modell" at bounding box center [458, 15] width 144 height 19
click at [428, 43] on strong "Model" at bounding box center [420, 40] width 21 height 8
type input "Levi Modell (Trip Week Daily- Friday '25, Aug-01, 2025)"
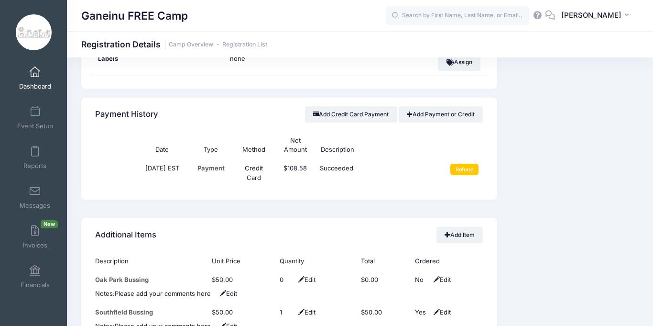
scroll to position [899, 0]
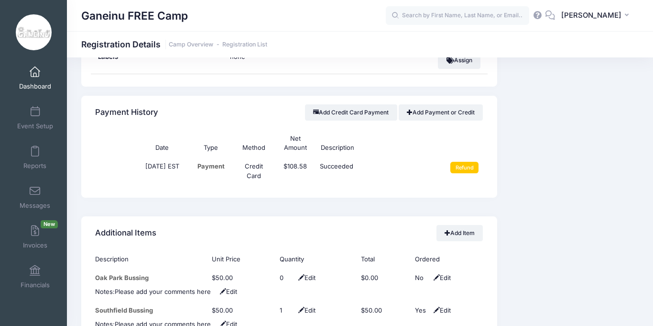
click at [602, 96] on div "Event Information Event [GEOGRAPHIC_DATA] Session Before Camp Trip Week '25 Fro…" at bounding box center [573, 12] width 142 height 1368
click at [551, 255] on div "Event Information Event Ganeinu FREE Camp Session Before Camp Trip Week '25 Fro…" at bounding box center [573, 12] width 142 height 1368
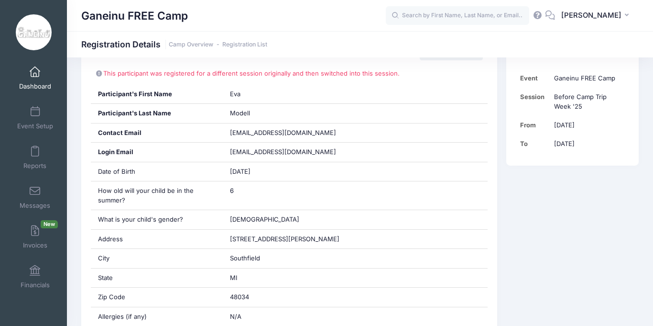
scroll to position [191, 0]
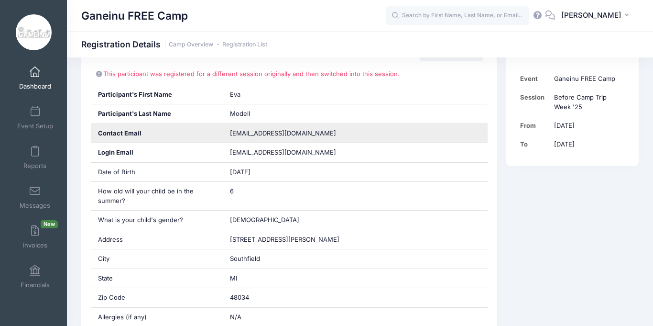
click at [249, 133] on span "reblang66@gmail.com" at bounding box center [283, 133] width 106 height 8
copy div "reblang66@gmail.com"
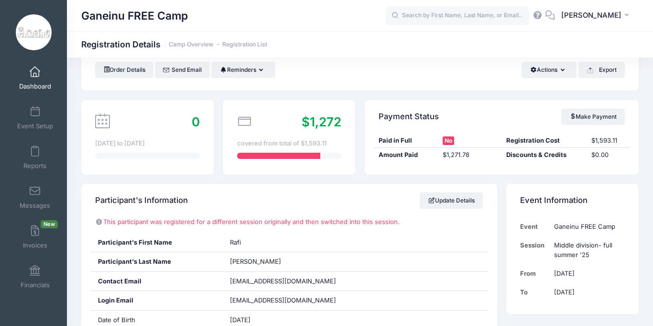
scroll to position [115, 0]
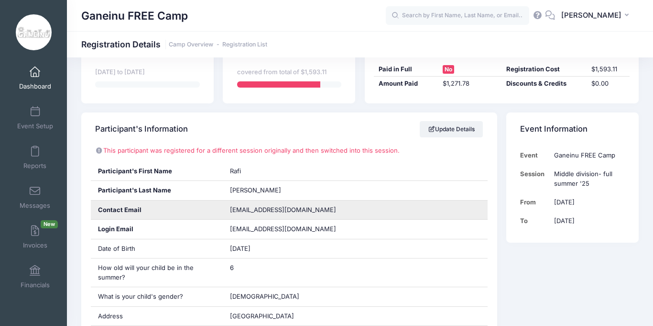
click at [283, 210] on span "vickimendelson@gmail.com" at bounding box center [283, 210] width 106 height 8
copy div "vickimendelson@gmail.com"
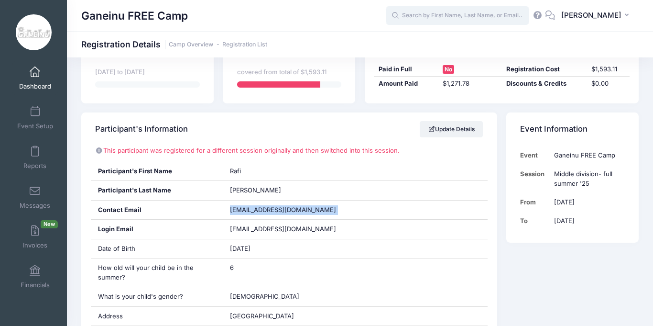
click at [455, 11] on input "text" at bounding box center [458, 15] width 144 height 19
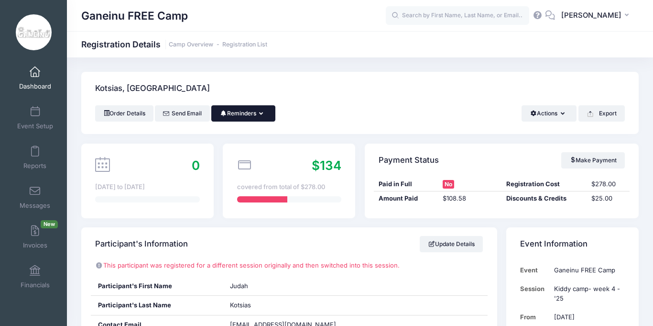
click at [248, 115] on button "Reminders" at bounding box center [243, 113] width 64 height 16
click at [241, 136] on link "Send Payment Reminder" at bounding box center [221, 137] width 107 height 18
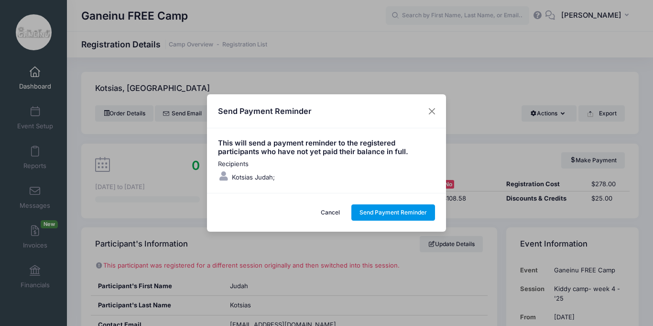
click at [380, 210] on button "Send Payment Reminder" at bounding box center [394, 212] width 84 height 16
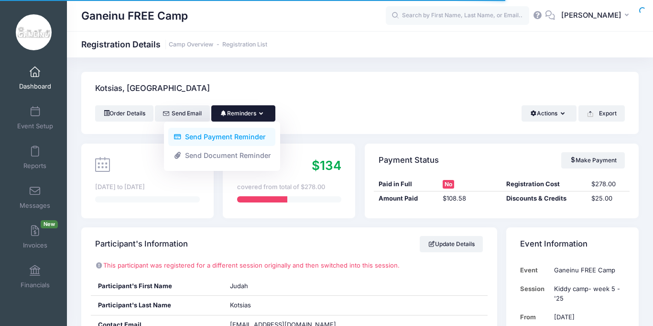
click at [243, 137] on link "Send Payment Reminder" at bounding box center [221, 137] width 107 height 18
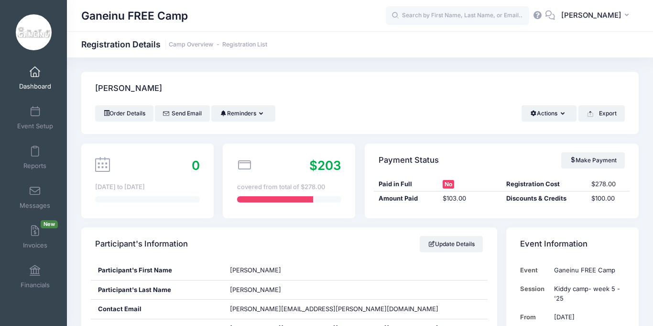
click at [361, 206] on div "Payment Status Make Payment Paid in Full No Registration Cost $278.00 Amount Pa…" at bounding box center [502, 181] width 284 height 75
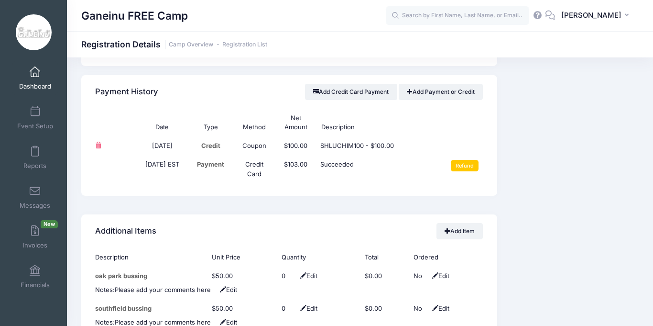
scroll to position [918, 0]
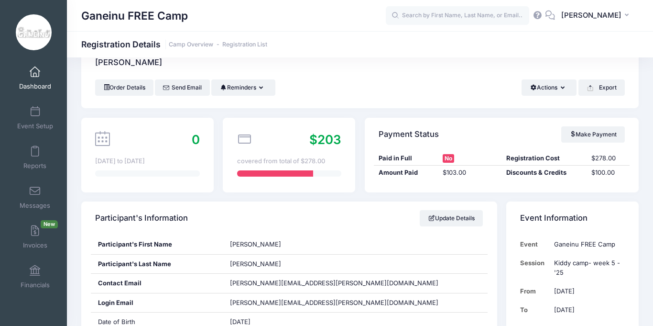
scroll to position [0, 0]
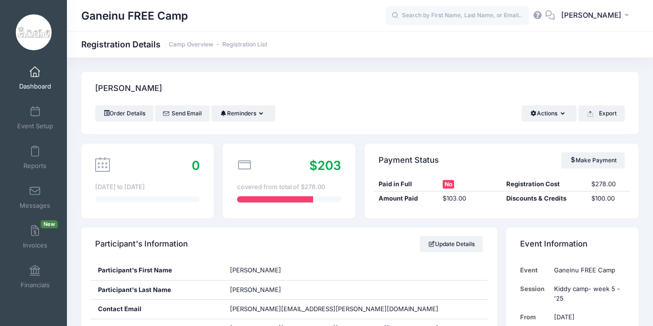
click at [35, 76] on span at bounding box center [35, 72] width 0 height 11
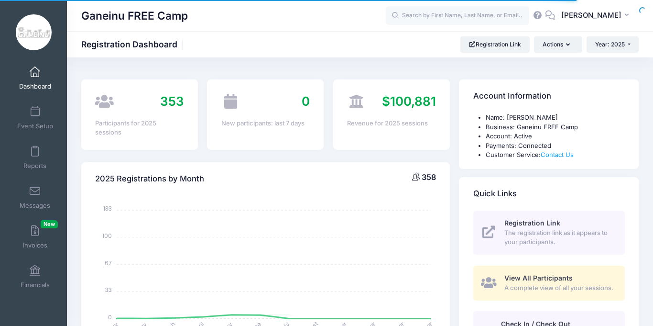
select select
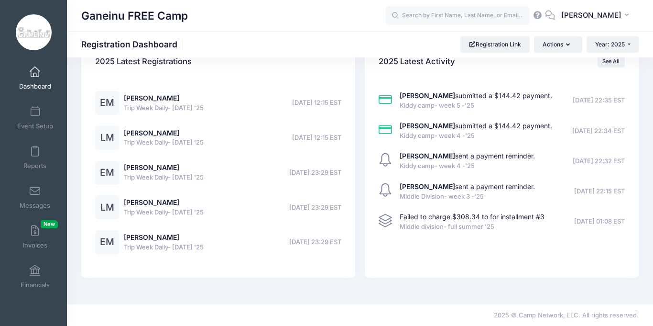
scroll to position [1348, 0]
click at [383, 218] on span at bounding box center [385, 220] width 13 height 13
click at [429, 219] on span "Failed to charge $308.34 to for installment #3" at bounding box center [472, 216] width 145 height 8
click at [527, 219] on span "Failed to charge $308.34 to for installment #3" at bounding box center [472, 216] width 145 height 8
click at [604, 60] on link "See All" at bounding box center [611, 61] width 27 height 11
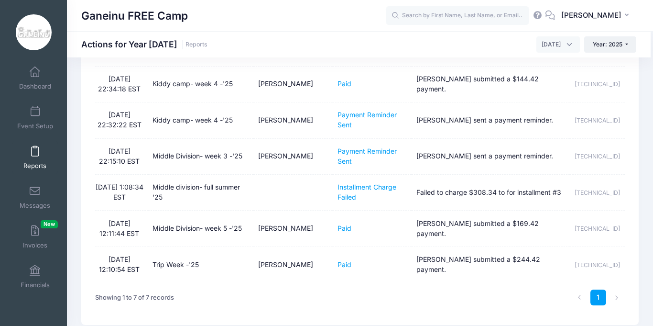
scroll to position [96, 0]
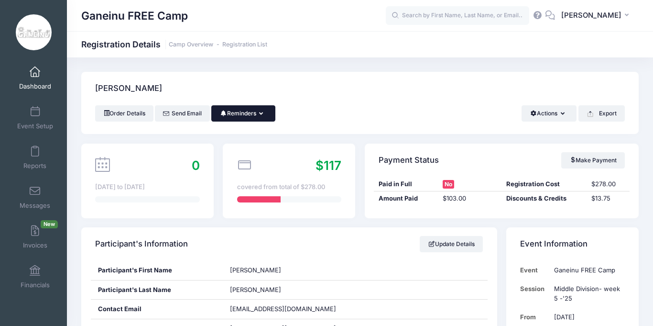
click at [258, 109] on button "Reminders" at bounding box center [243, 113] width 64 height 16
click at [243, 135] on link "Send Payment Reminder" at bounding box center [221, 137] width 107 height 18
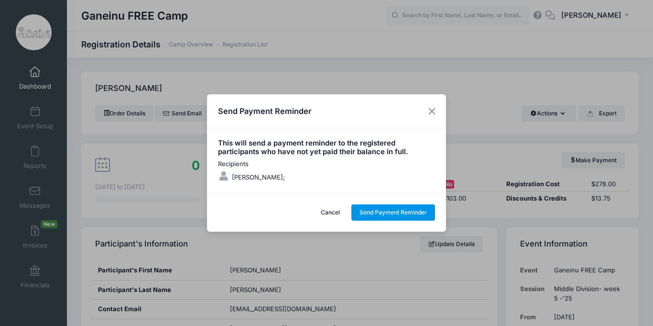
click at [418, 210] on button "Send Payment Reminder" at bounding box center [394, 212] width 84 height 16
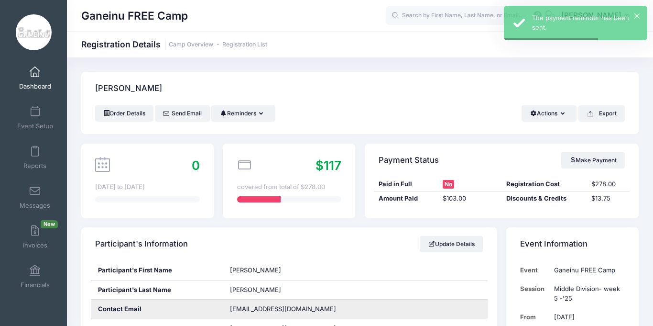
click at [265, 310] on span "kosasha@gmail.com" at bounding box center [283, 309] width 106 height 8
copy div "kosasha@gmail.com"
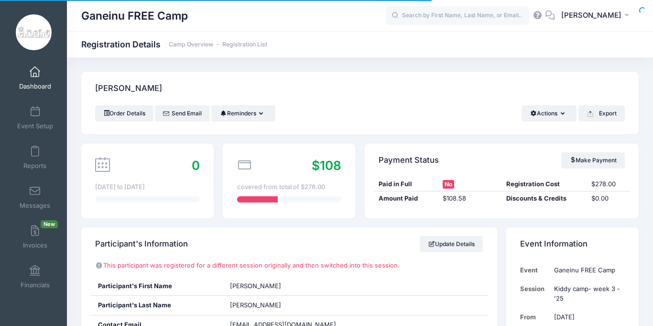
click at [289, 244] on div "Participant's Information Update Details" at bounding box center [289, 243] width 416 height 33
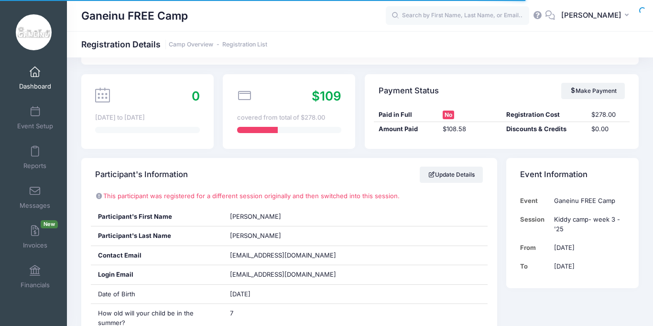
scroll to position [96, 0]
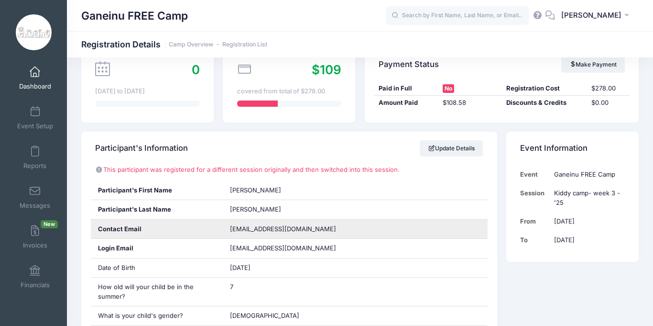
click at [263, 228] on span "[EMAIL_ADDRESS][DOMAIN_NAME]" at bounding box center [283, 229] width 106 height 8
copy div "toolboxjesse@yahoo.com"
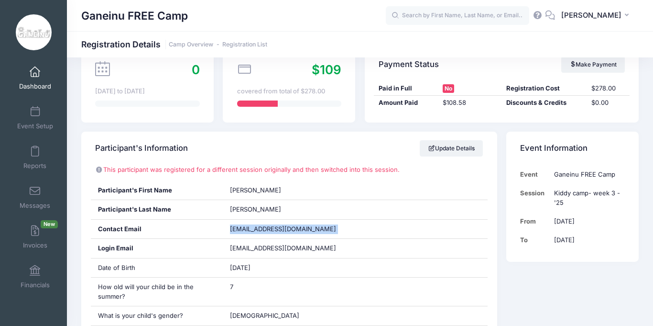
click at [293, 44] on div "Ganeinu FREE Camp Registration Details Camp Overview Registration List" at bounding box center [360, 44] width 586 height 13
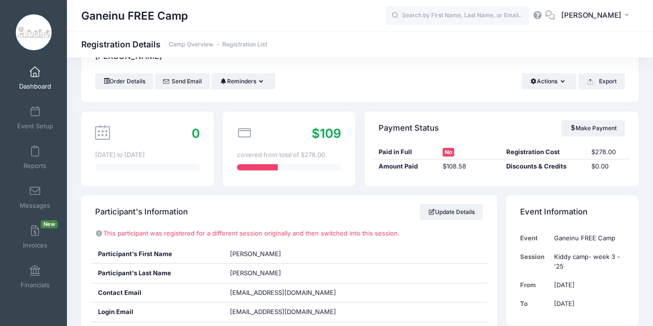
scroll to position [19, 0]
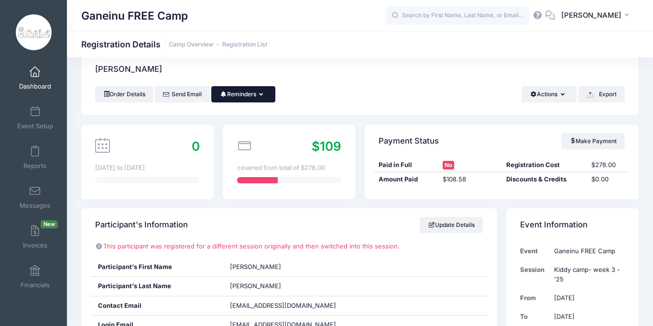
click at [249, 94] on button "Reminders" at bounding box center [243, 94] width 64 height 16
click at [231, 120] on link "Send Payment Reminder" at bounding box center [221, 118] width 107 height 18
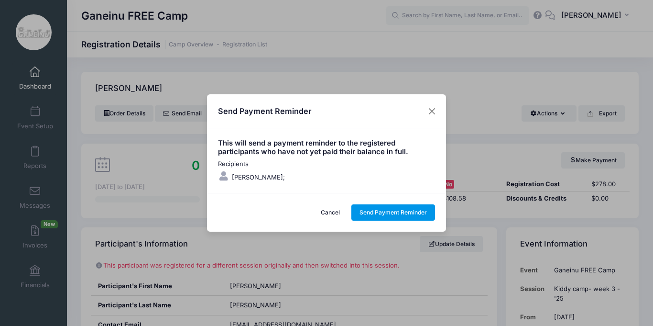
click at [392, 208] on button "Send Payment Reminder" at bounding box center [394, 212] width 84 height 16
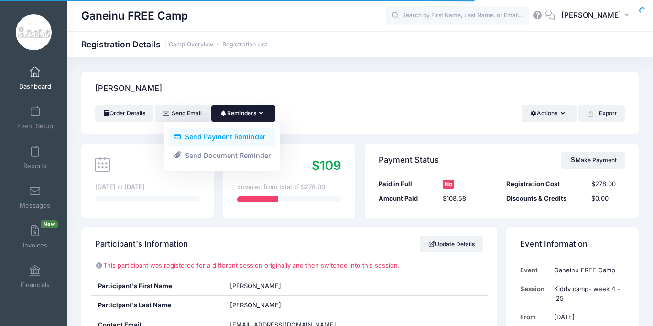
click at [253, 136] on link "Send Payment Reminder" at bounding box center [221, 137] width 107 height 18
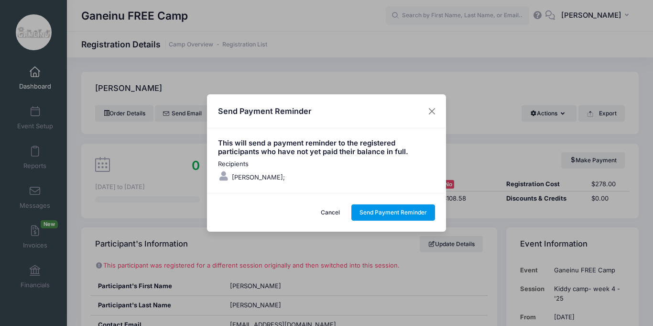
click at [375, 211] on button "Send Payment Reminder" at bounding box center [394, 212] width 84 height 16
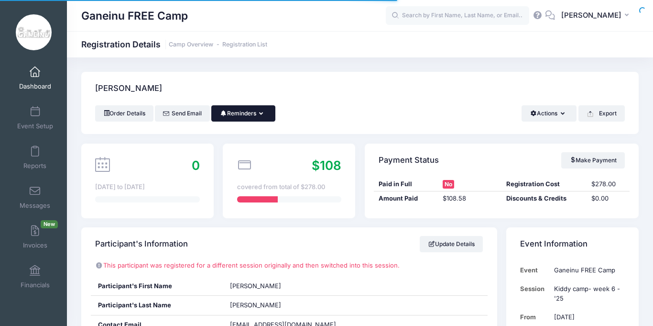
click at [258, 112] on button "Reminders" at bounding box center [243, 113] width 64 height 16
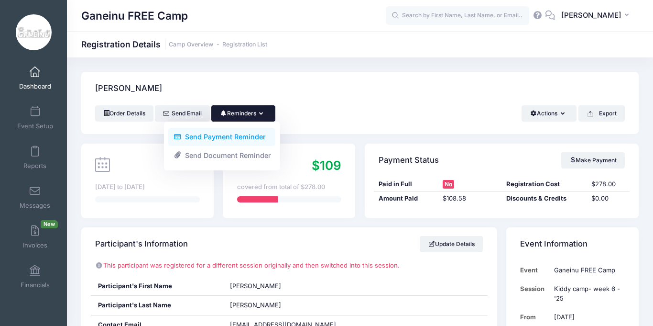
click at [246, 136] on link "Send Payment Reminder" at bounding box center [221, 137] width 107 height 18
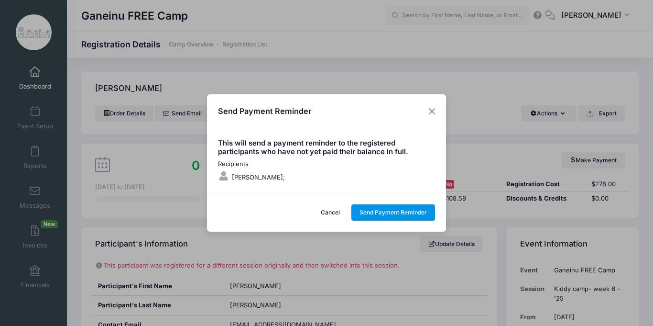
click at [387, 209] on button "Send Payment Reminder" at bounding box center [394, 212] width 84 height 16
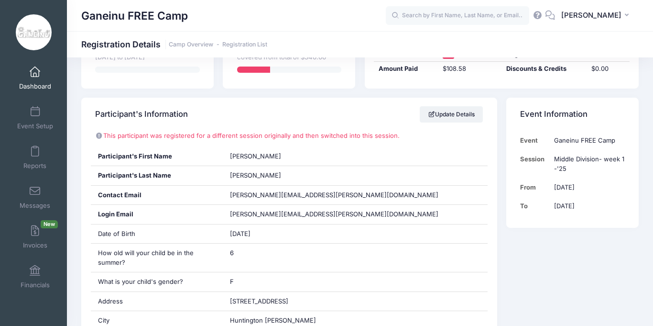
scroll to position [115, 0]
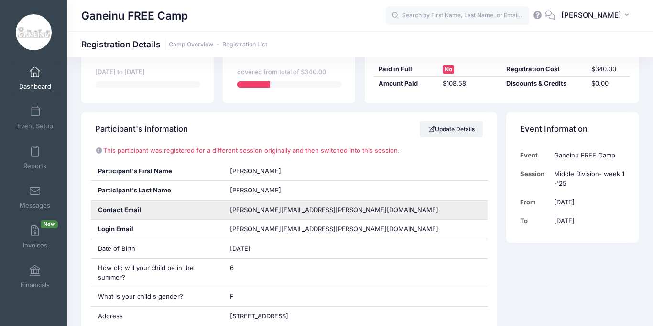
click at [251, 212] on span "[PERSON_NAME][EMAIL_ADDRESS][PERSON_NAME][DOMAIN_NAME]" at bounding box center [334, 210] width 209 height 8
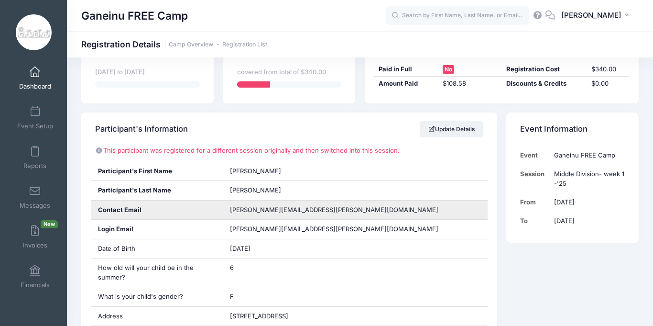
click at [251, 212] on span "[PERSON_NAME][EMAIL_ADDRESS][PERSON_NAME][DOMAIN_NAME]" at bounding box center [334, 210] width 209 height 8
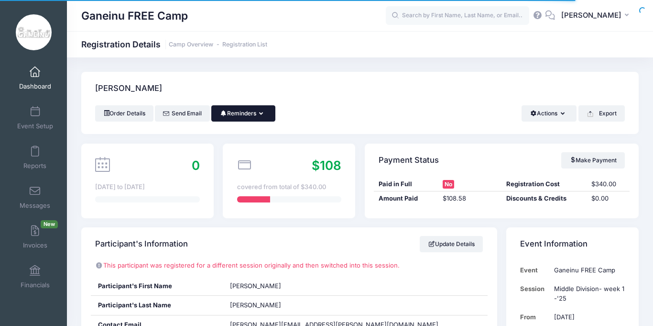
click at [260, 115] on button "Reminders" at bounding box center [243, 113] width 64 height 16
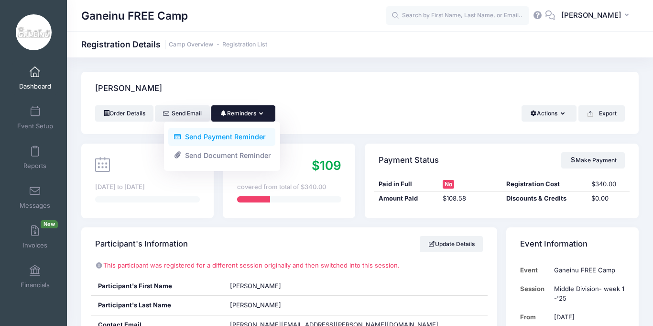
click at [251, 136] on link "Send Payment Reminder" at bounding box center [221, 137] width 107 height 18
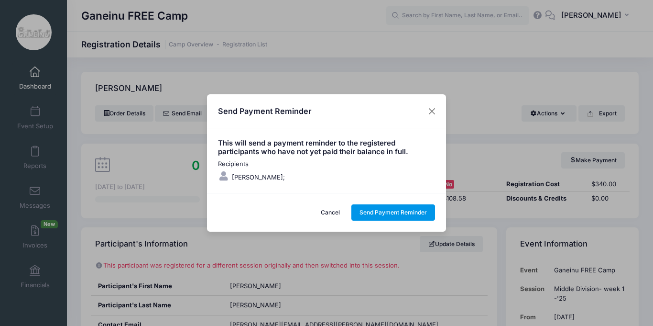
click at [419, 214] on button "Send Payment Reminder" at bounding box center [394, 212] width 84 height 16
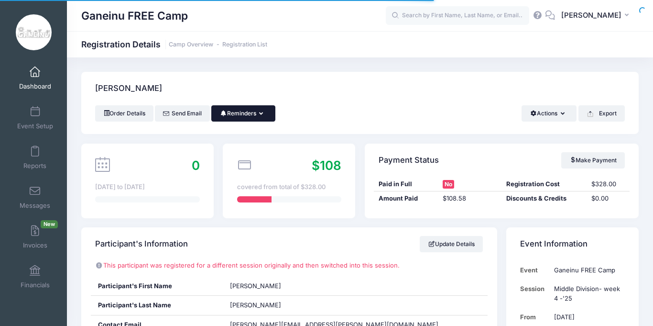
click at [258, 118] on button "Reminders" at bounding box center [243, 113] width 64 height 16
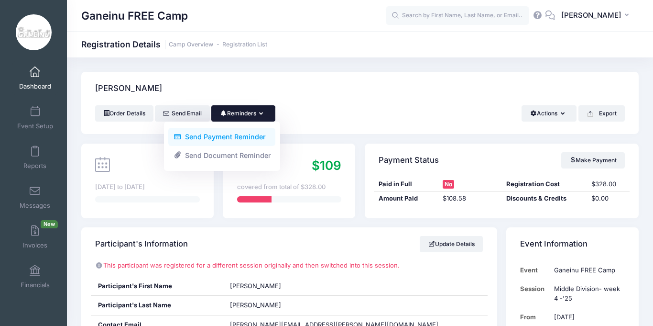
click at [253, 136] on link "Send Payment Reminder" at bounding box center [221, 137] width 107 height 18
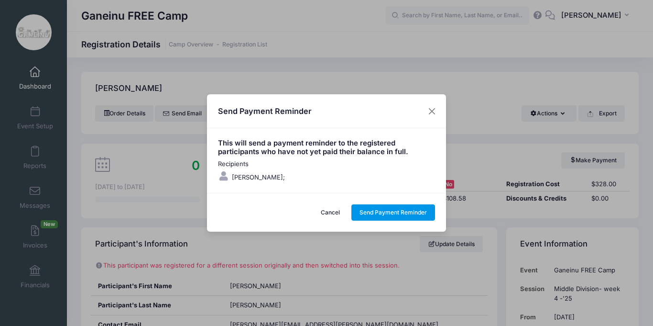
click at [384, 211] on button "Send Payment Reminder" at bounding box center [394, 212] width 84 height 16
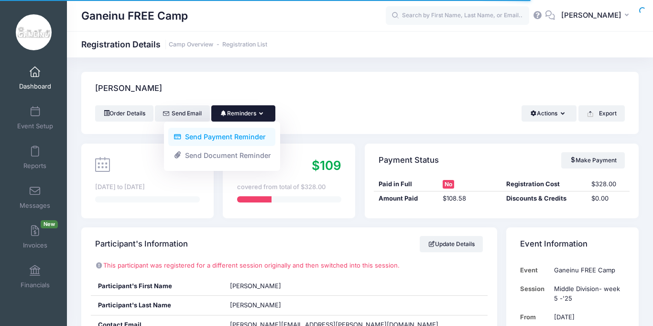
click at [255, 136] on link "Send Payment Reminder" at bounding box center [221, 137] width 107 height 18
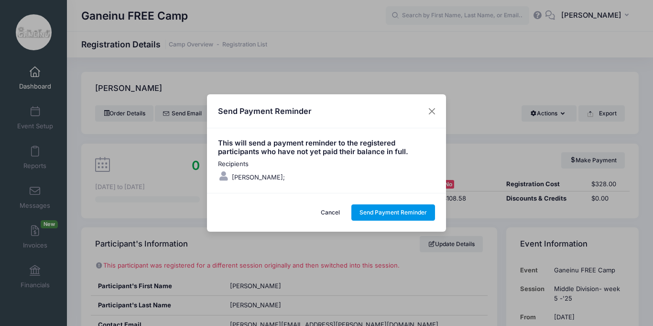
click at [367, 213] on button "Send Payment Reminder" at bounding box center [394, 212] width 84 height 16
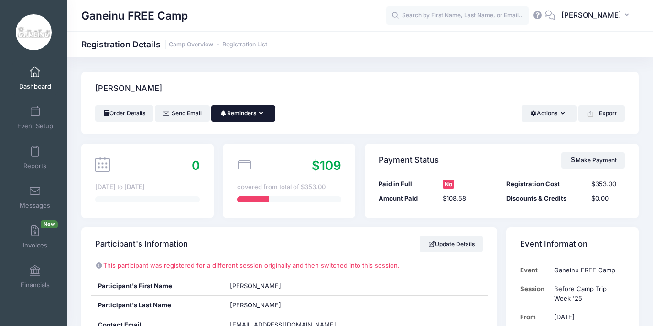
click at [255, 112] on button "Reminders" at bounding box center [243, 113] width 64 height 16
click at [242, 136] on link "Send Payment Reminder" at bounding box center [221, 137] width 107 height 18
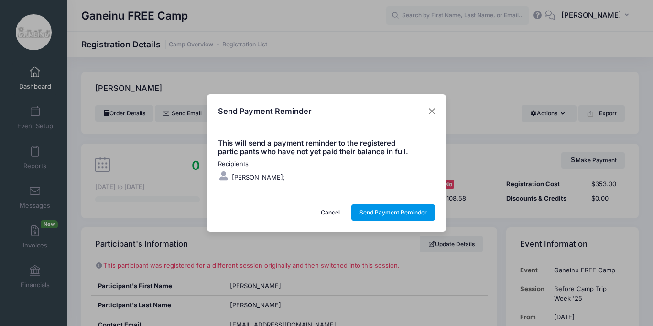
click at [390, 213] on button "Send Payment Reminder" at bounding box center [394, 212] width 84 height 16
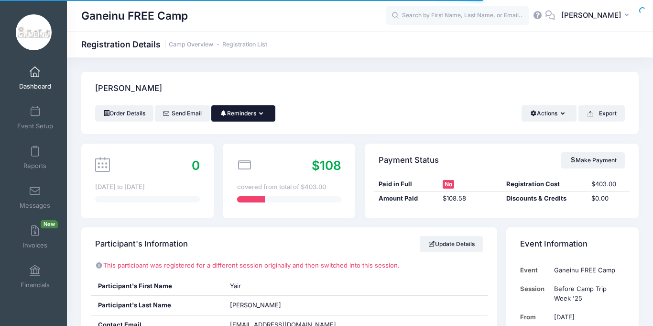
click at [254, 117] on button "Reminders" at bounding box center [243, 113] width 64 height 16
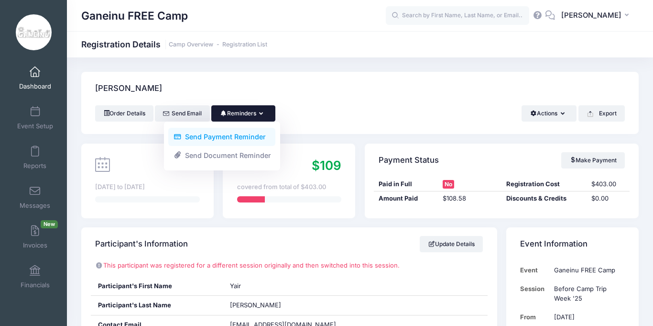
click at [251, 134] on link "Send Payment Reminder" at bounding box center [221, 137] width 107 height 18
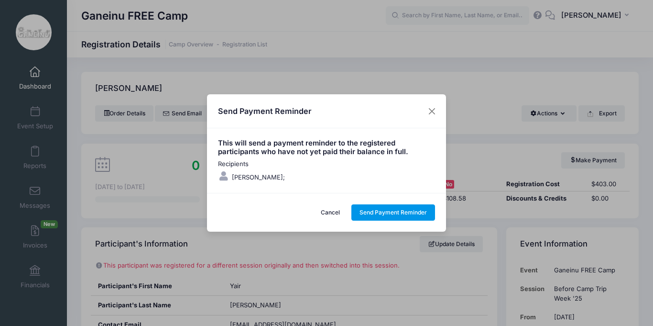
click at [376, 213] on button "Send Payment Reminder" at bounding box center [394, 212] width 84 height 16
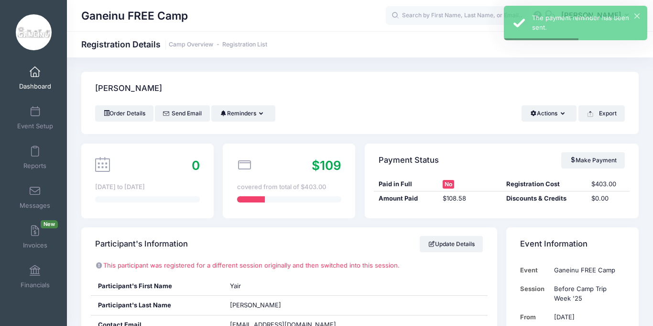
click at [341, 125] on div "Order Details Send Email Reminders Send Payment Reminder Send Document Reminder…" at bounding box center [360, 119] width 558 height 29
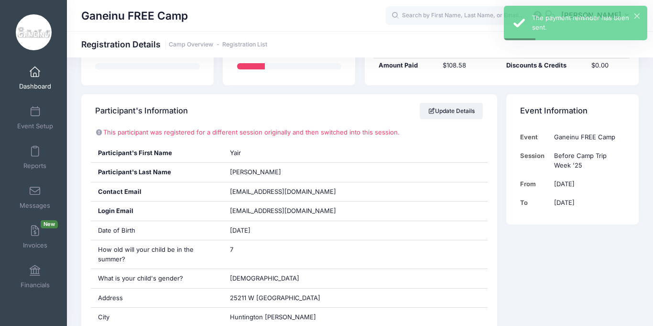
scroll to position [153, 0]
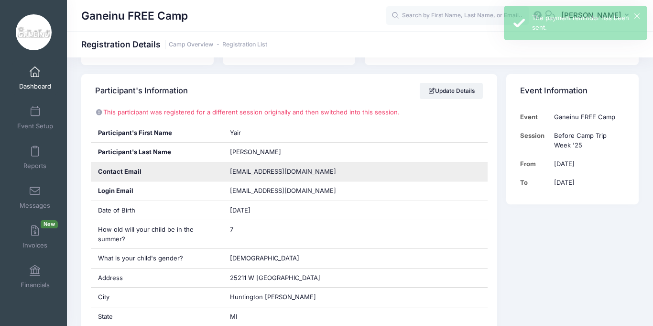
click at [248, 173] on span "shoshanasfain@gmail.com" at bounding box center [283, 171] width 106 height 8
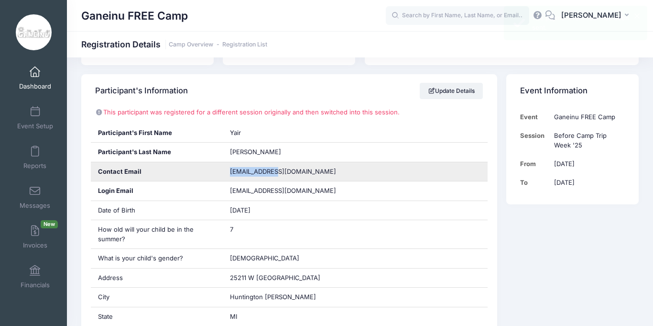
click at [248, 173] on span "shoshanasfain@gmail.com" at bounding box center [283, 171] width 106 height 8
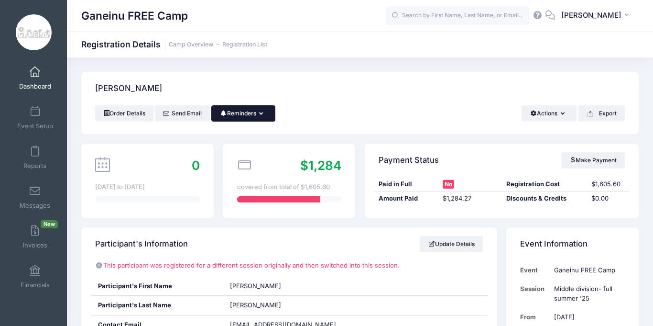
click at [248, 114] on button "Reminders" at bounding box center [243, 113] width 64 height 16
click at [241, 135] on link "Send Payment Reminder" at bounding box center [221, 137] width 107 height 18
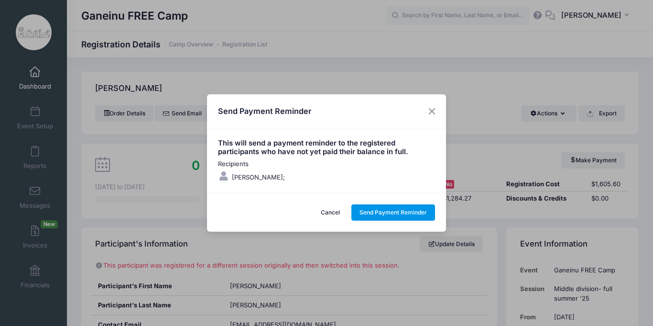
click at [376, 213] on button "Send Payment Reminder" at bounding box center [394, 212] width 84 height 16
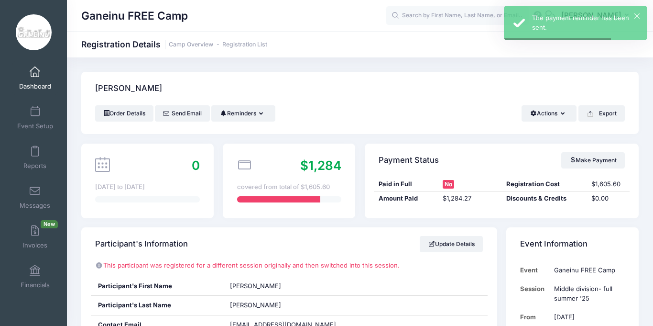
click at [370, 126] on div "Order Details Send Email Reminders Send Payment Reminder Send Document Reminder…" at bounding box center [360, 119] width 558 height 29
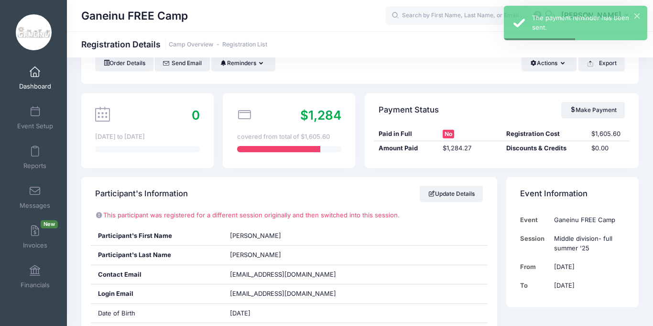
scroll to position [77, 0]
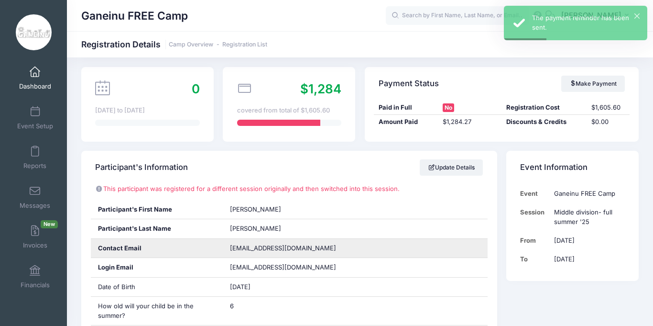
click at [265, 251] on span "baby@flashgardin.com" at bounding box center [283, 248] width 106 height 8
copy div "baby@flashgardin.com"
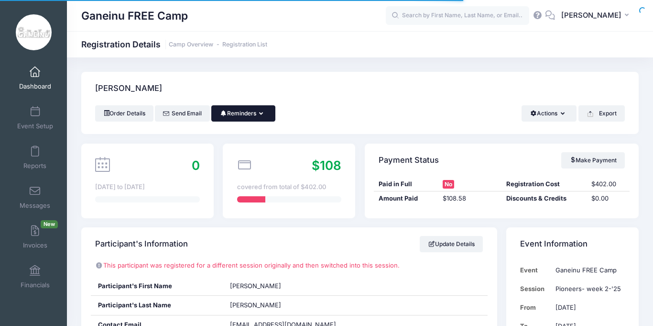
click at [242, 117] on button "Reminders" at bounding box center [243, 113] width 64 height 16
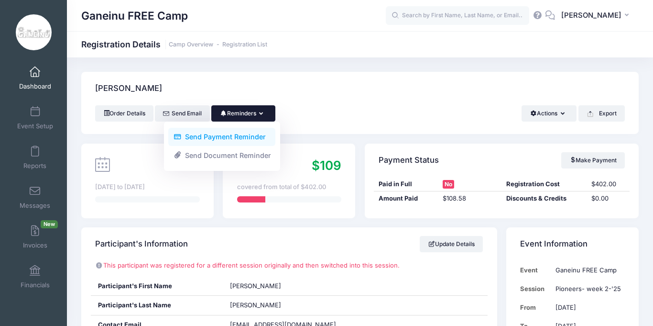
click at [240, 134] on link "Send Payment Reminder" at bounding box center [221, 137] width 107 height 18
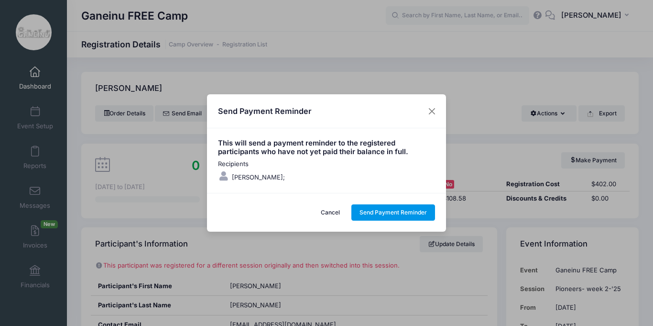
click at [399, 212] on button "Send Payment Reminder" at bounding box center [394, 212] width 84 height 16
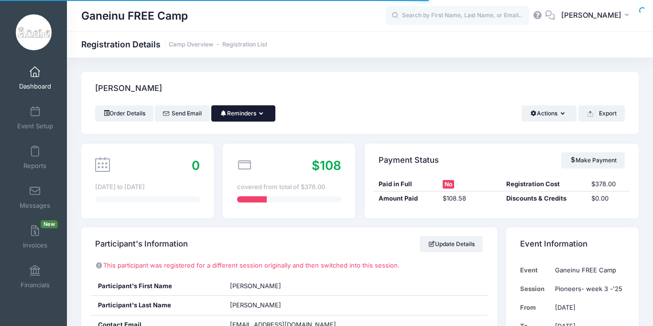
click at [245, 115] on button "Reminders" at bounding box center [243, 113] width 64 height 16
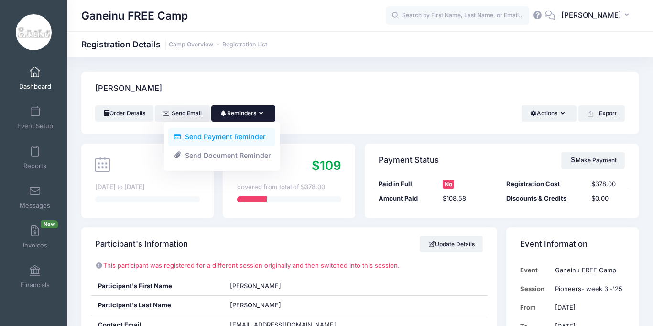
click at [240, 136] on link "Send Payment Reminder" at bounding box center [221, 137] width 107 height 18
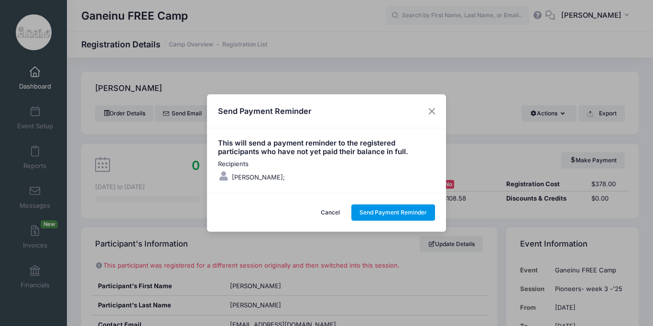
click at [391, 211] on button "Send Payment Reminder" at bounding box center [394, 212] width 84 height 16
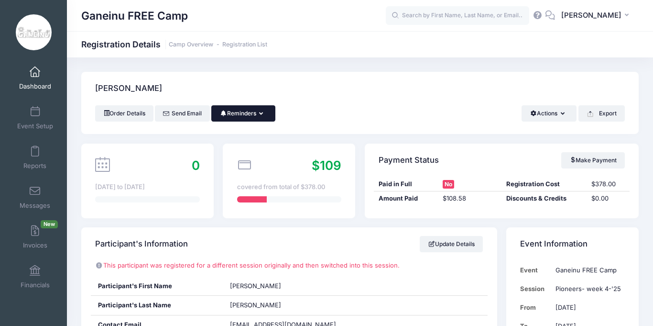
click at [255, 114] on button "Reminders" at bounding box center [243, 113] width 64 height 16
click at [250, 141] on link "Send Payment Reminder" at bounding box center [221, 137] width 107 height 18
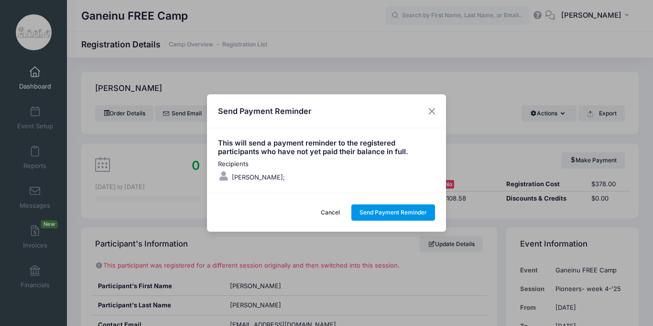
click at [420, 211] on button "Send Payment Reminder" at bounding box center [394, 212] width 84 height 16
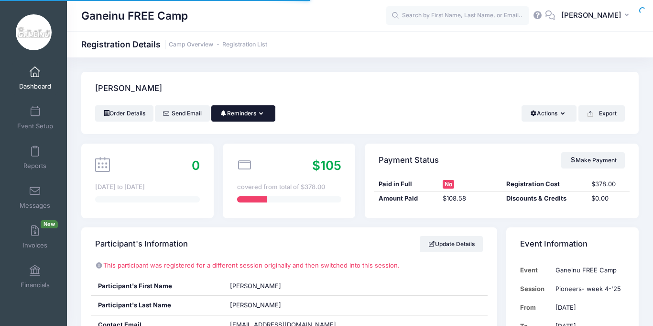
click at [265, 116] on button "Reminders" at bounding box center [243, 113] width 64 height 16
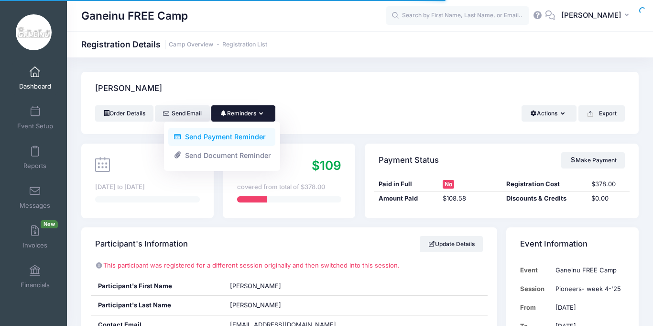
click at [255, 138] on link "Send Payment Reminder" at bounding box center [221, 137] width 107 height 18
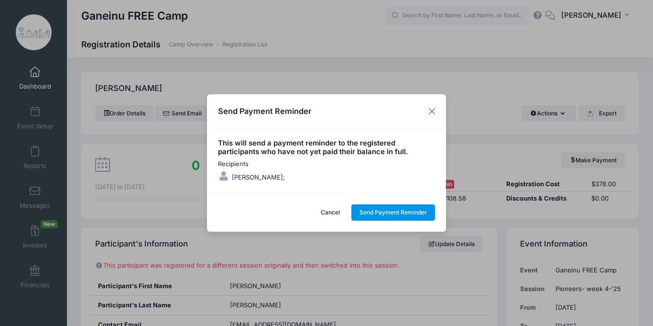
click at [388, 216] on button "Send Payment Reminder" at bounding box center [394, 212] width 84 height 16
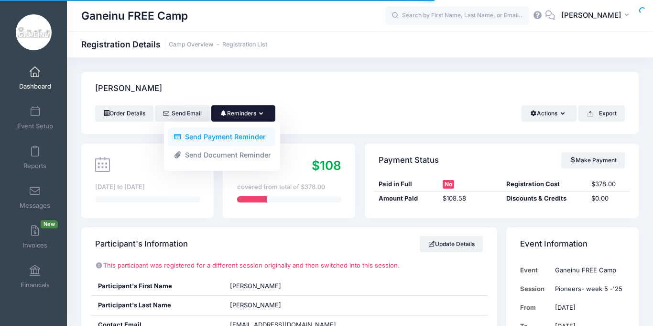
click at [241, 136] on link "Send Payment Reminder" at bounding box center [221, 137] width 107 height 18
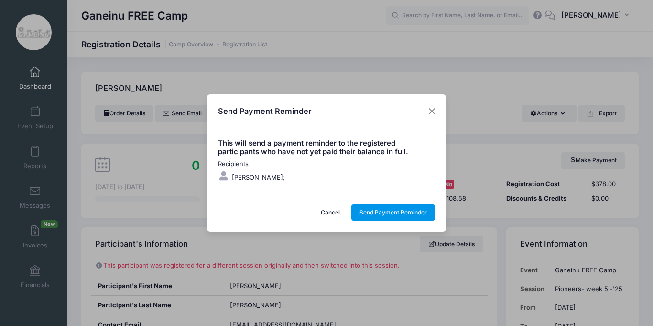
click at [407, 210] on button "Send Payment Reminder" at bounding box center [394, 212] width 84 height 16
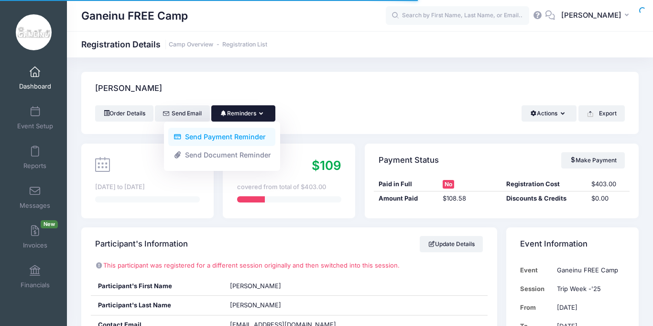
click at [243, 136] on link "Send Payment Reminder" at bounding box center [221, 137] width 107 height 18
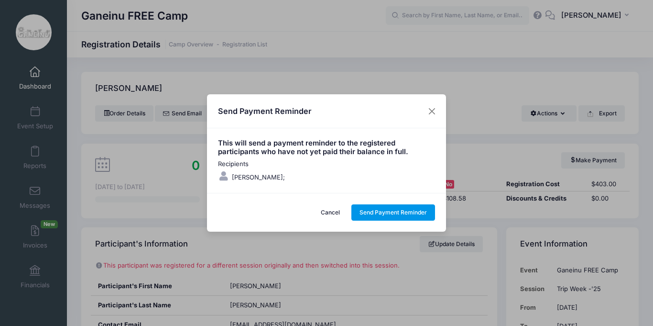
click at [397, 210] on button "Send Payment Reminder" at bounding box center [394, 212] width 84 height 16
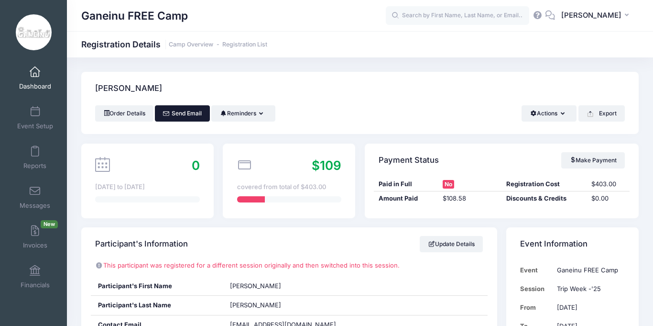
click at [173, 117] on link "Send Email" at bounding box center [182, 113] width 55 height 16
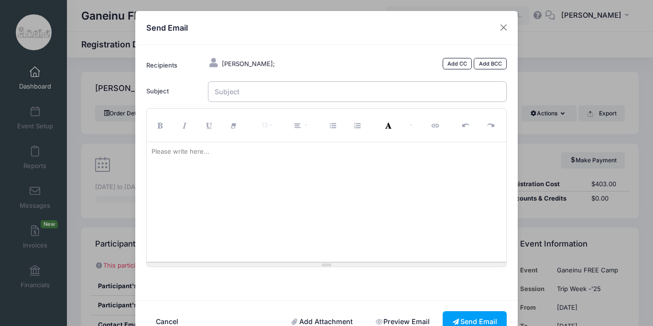
click at [243, 93] on input "Subject" at bounding box center [357, 91] width 299 height 21
type input "P"
type input "Outstanding Payments"
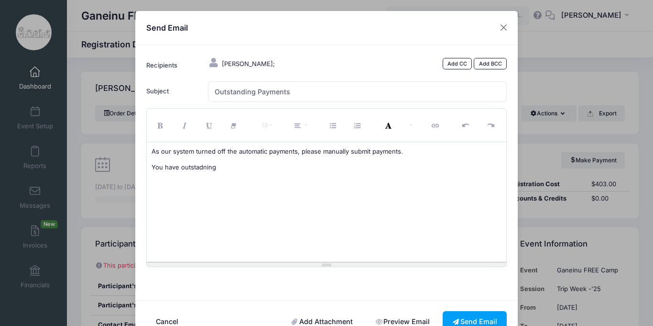
click at [206, 167] on p "You have outstadning" at bounding box center [327, 168] width 351 height 10
click at [472, 320] on button "Send Email" at bounding box center [475, 321] width 64 height 21
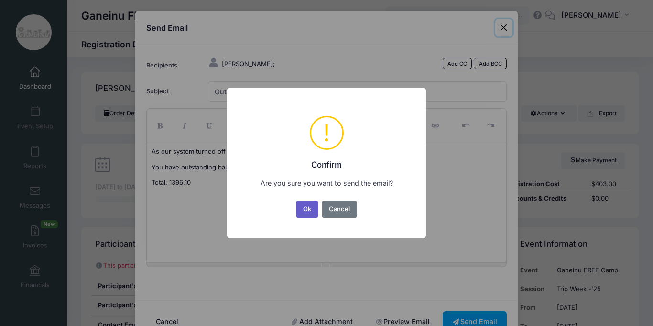
click at [312, 211] on button "Ok" at bounding box center [308, 208] width 22 height 17
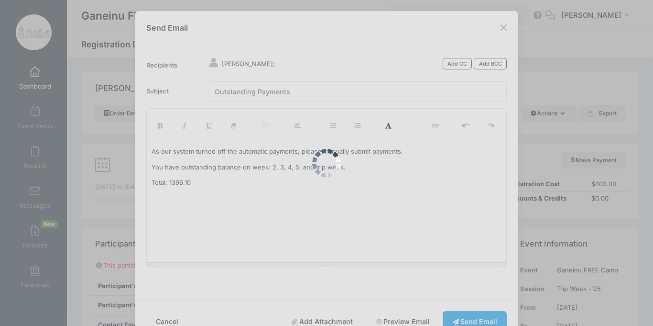
scroll to position [6, 0]
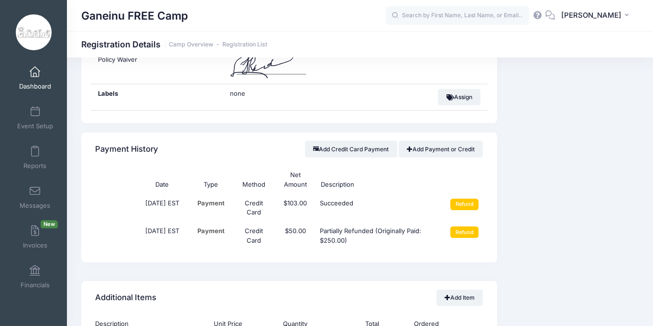
scroll to position [861, 0]
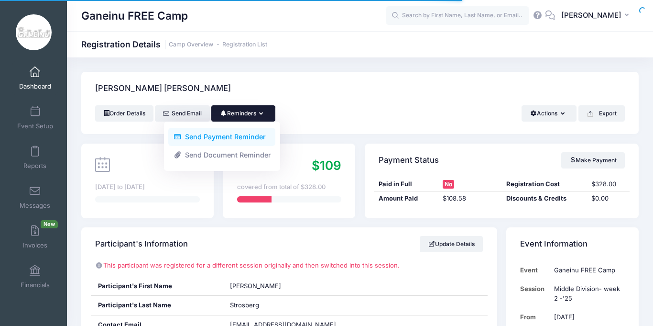
click at [241, 135] on link "Send Payment Reminder" at bounding box center [221, 137] width 107 height 18
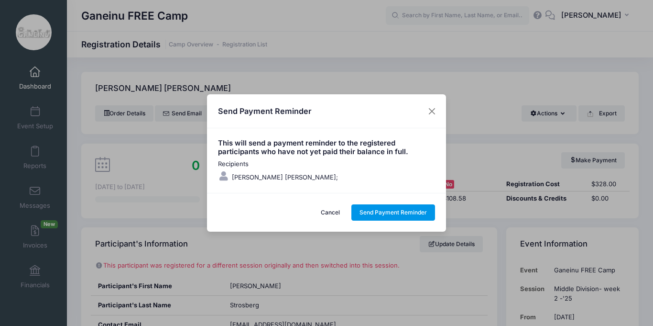
click at [392, 207] on button "Send Payment Reminder" at bounding box center [394, 212] width 84 height 16
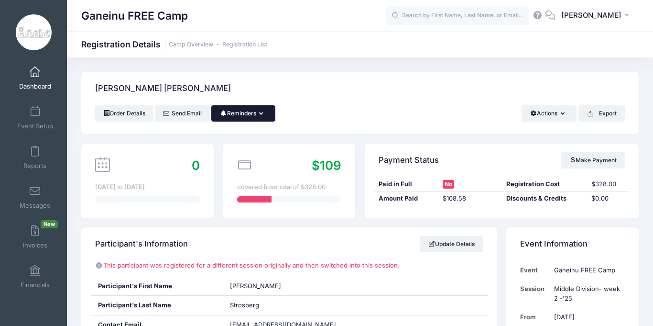
click at [262, 117] on button "Reminders" at bounding box center [243, 113] width 64 height 16
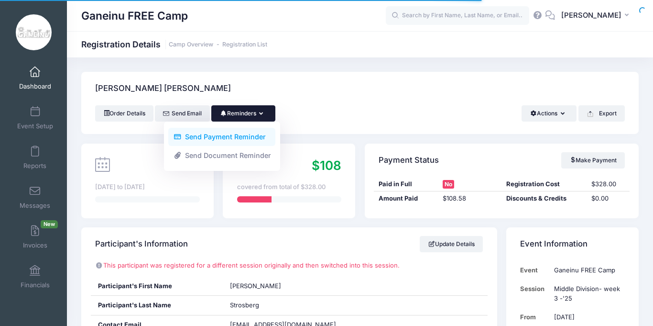
click at [260, 136] on link "Send Payment Reminder" at bounding box center [221, 137] width 107 height 18
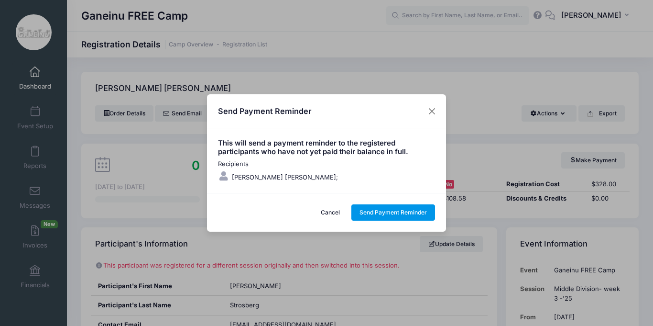
click at [382, 212] on button "Send Payment Reminder" at bounding box center [394, 212] width 84 height 16
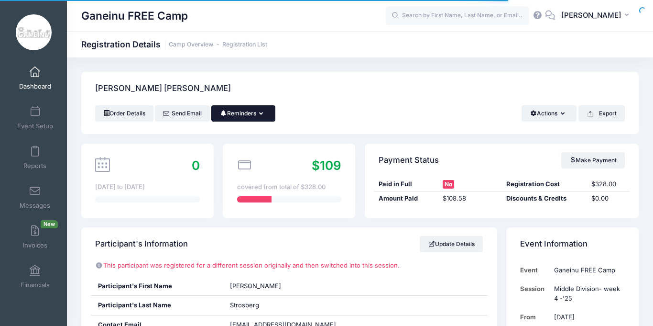
click at [270, 114] on button "Reminders" at bounding box center [243, 113] width 64 height 16
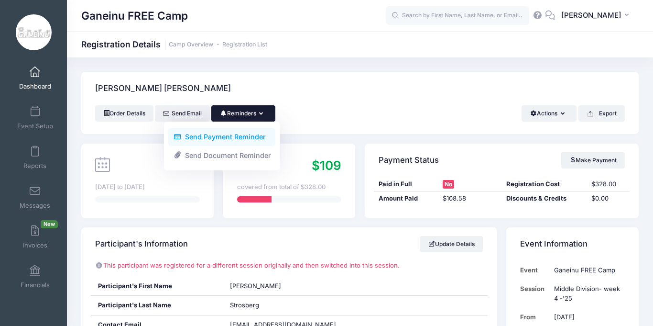
click at [260, 138] on link "Send Payment Reminder" at bounding box center [221, 137] width 107 height 18
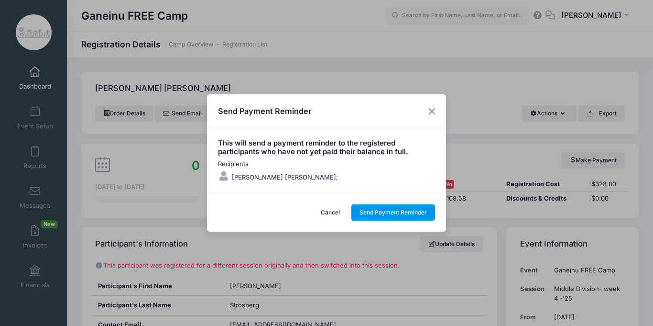
click at [405, 209] on button "Send Payment Reminder" at bounding box center [394, 212] width 84 height 16
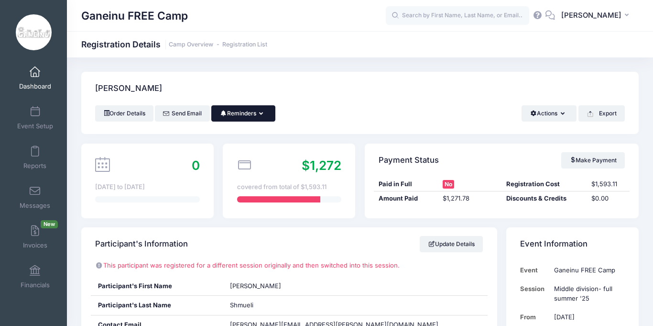
click at [269, 114] on button "Reminders" at bounding box center [243, 113] width 64 height 16
click at [255, 134] on link "Send Payment Reminder" at bounding box center [221, 137] width 107 height 18
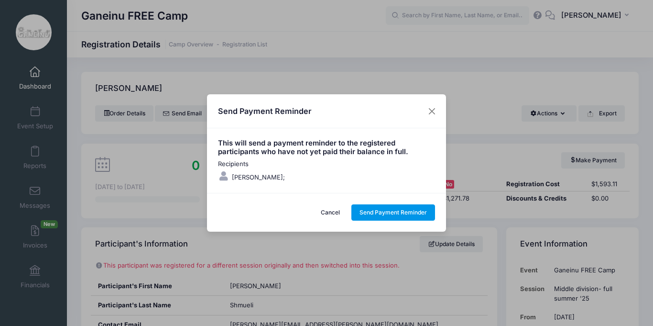
click at [382, 212] on button "Send Payment Reminder" at bounding box center [394, 212] width 84 height 16
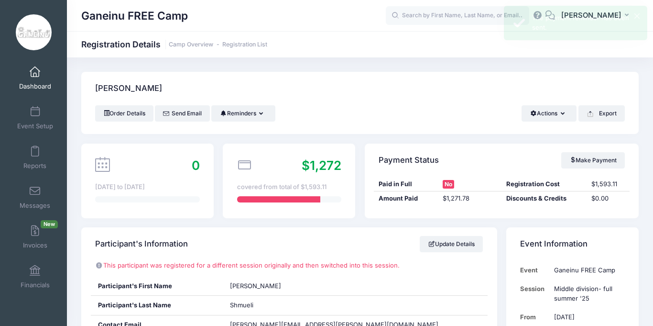
click at [362, 146] on div "Payment Status Make Payment Paid in Full No Registration Cost $1,593.11 Amount …" at bounding box center [502, 181] width 284 height 75
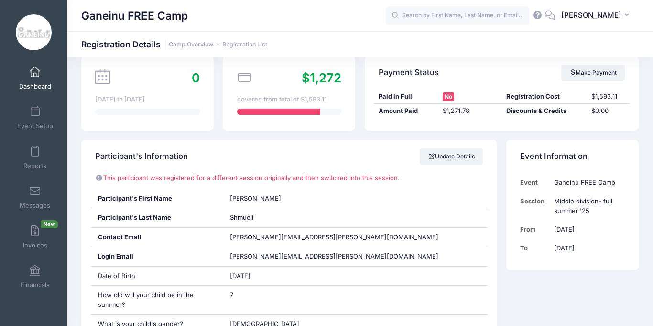
scroll to position [96, 0]
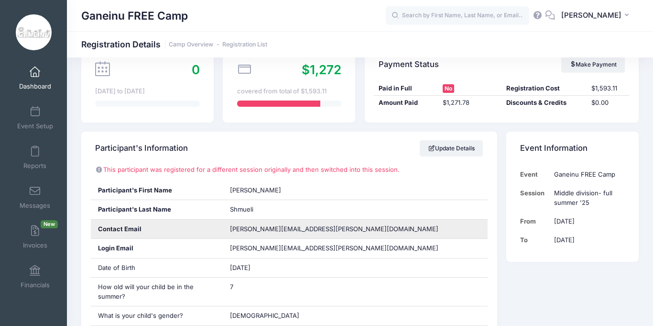
click at [265, 229] on span "naomi.shmueli@gmail.com" at bounding box center [334, 229] width 209 height 8
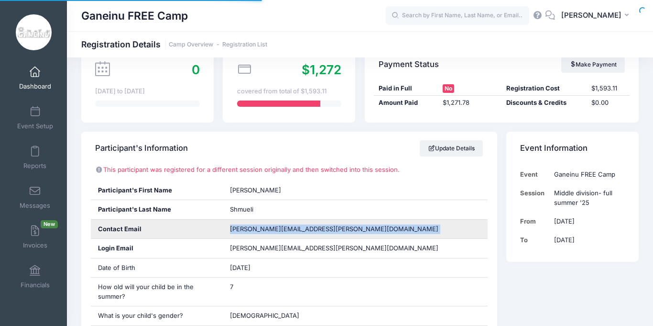
click at [261, 229] on span "naomi.shmueli@gmail.com" at bounding box center [334, 229] width 209 height 8
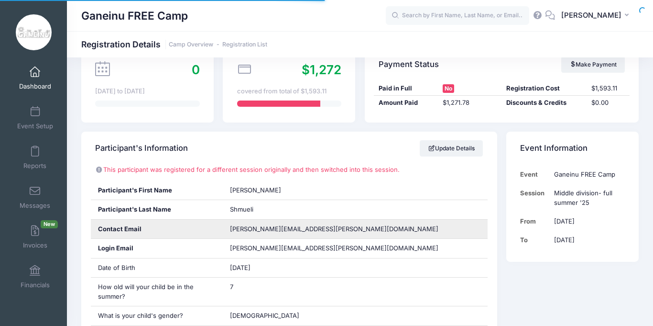
click at [261, 229] on span "naomi.shmueli@gmail.com" at bounding box center [334, 229] width 209 height 8
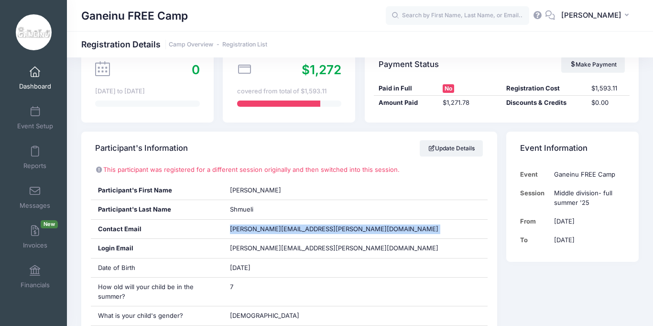
click at [38, 79] on link "Dashboard" at bounding box center [34, 77] width 45 height 33
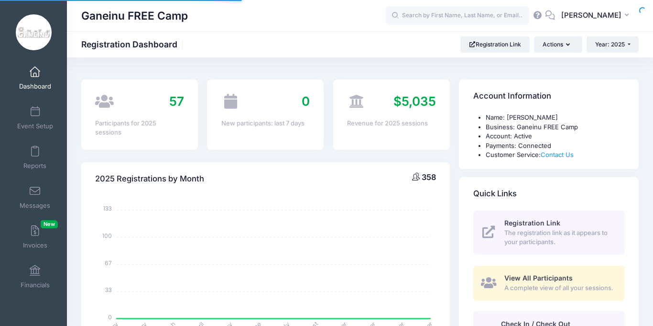
select select
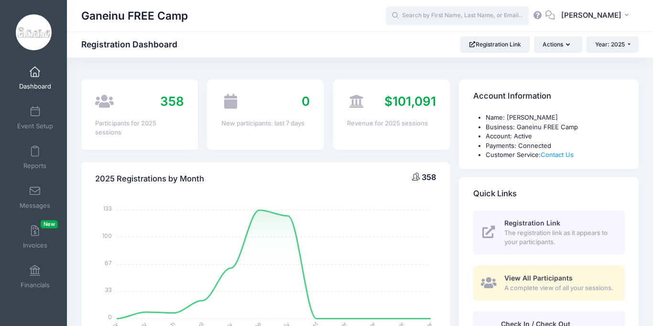
click at [470, 19] on input "text" at bounding box center [458, 15] width 144 height 19
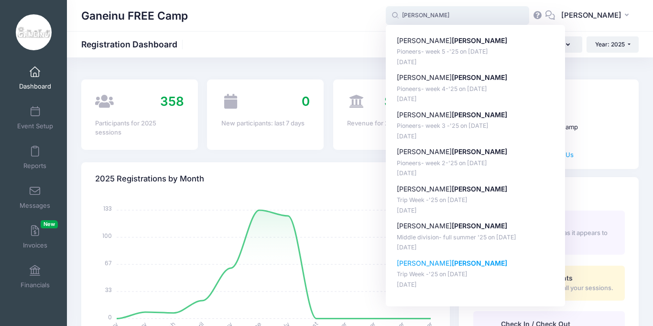
click at [464, 275] on p "Trip Week -'25 on [DATE]" at bounding box center [476, 274] width 158 height 9
type input "Alexander Gardin (Trip Week -'25, Jul-28, 2025)"
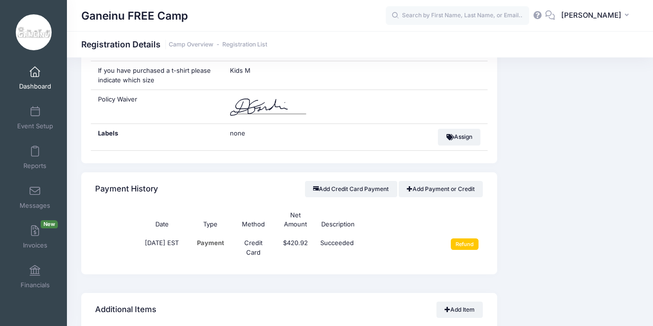
scroll to position [880, 0]
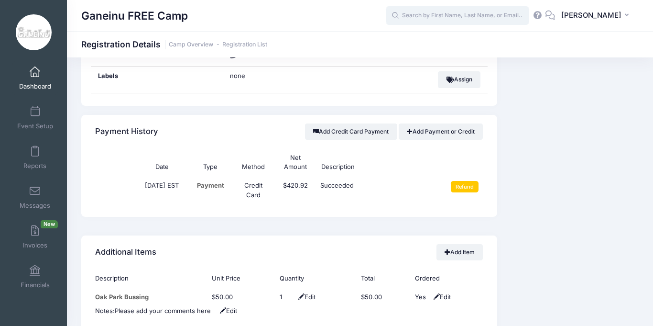
click at [455, 16] on input "text" at bounding box center [458, 15] width 144 height 19
type input "a"
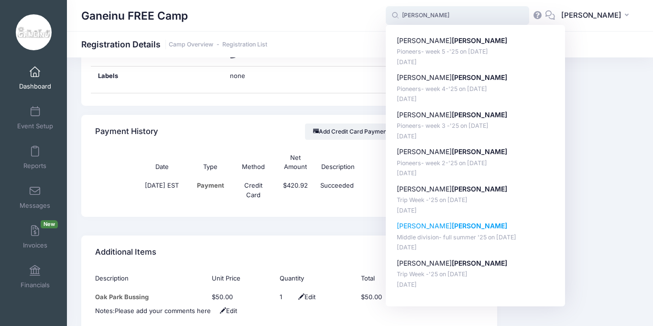
click at [431, 232] on div "[PERSON_NAME] Middle division- full summer '25 on [DATE] [DATE]" at bounding box center [476, 236] width 158 height 31
type input "[PERSON_NAME] (Middle division- full summer '25, [DATE])"
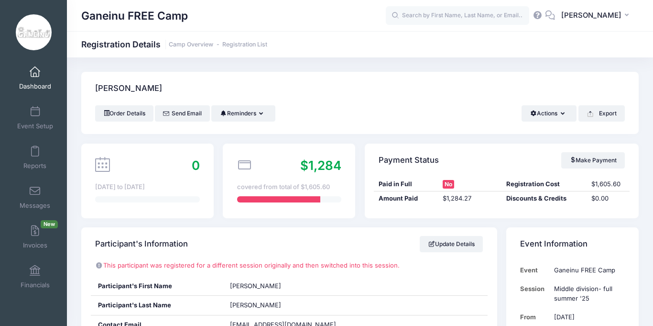
click at [361, 217] on div "Payment Status Make Payment Paid in Full No Registration Cost $1,605.60 Amount …" at bounding box center [502, 181] width 284 height 75
